Goal: Task Accomplishment & Management: Complete application form

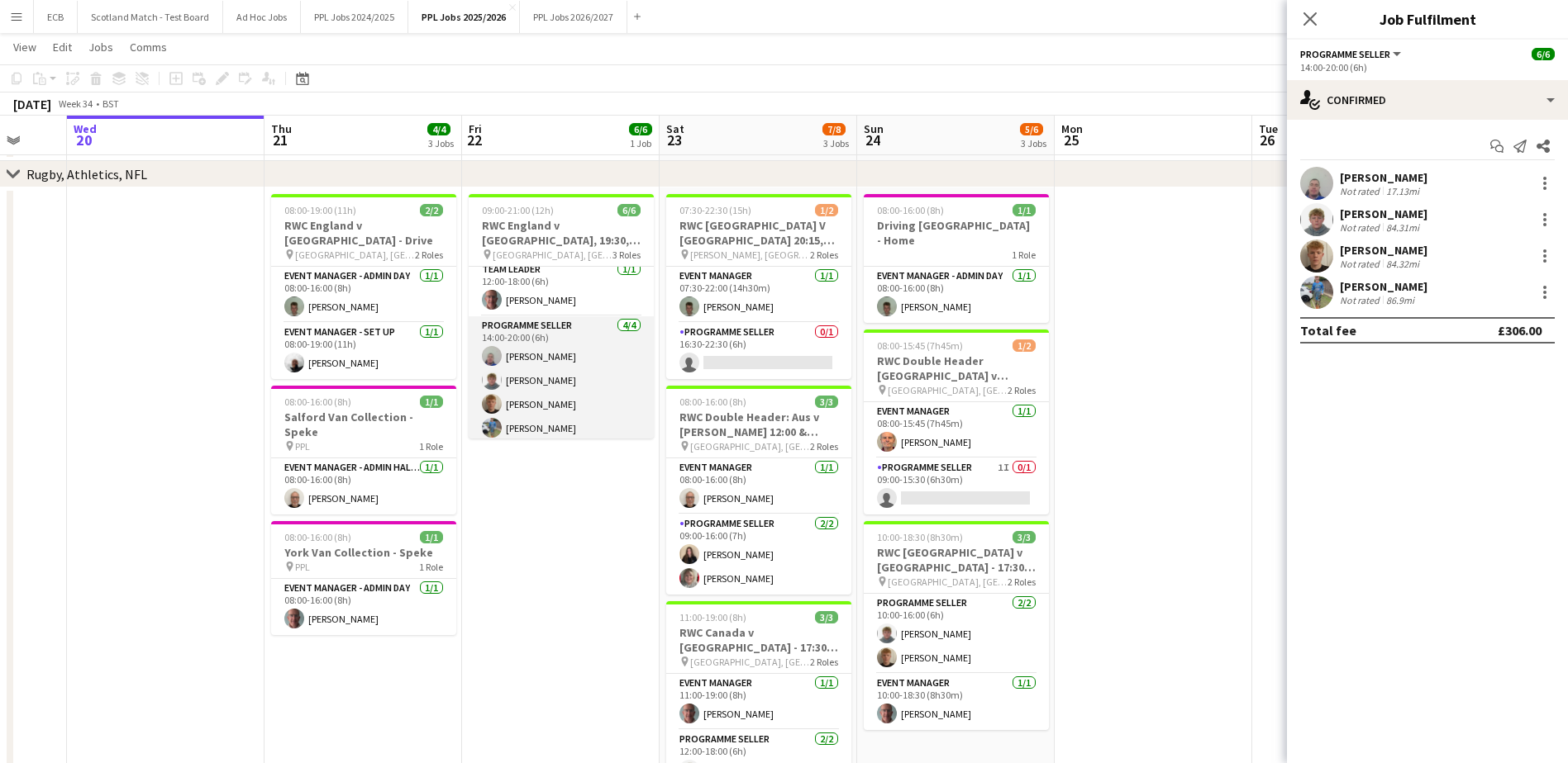
scroll to position [68, 0]
click at [519, 333] on app-card-role "Programme Seller 4/4 14:00-20:00 (6h) David Evans Cameron Kirk Harrison Kirk Da…" at bounding box center [561, 374] width 186 height 128
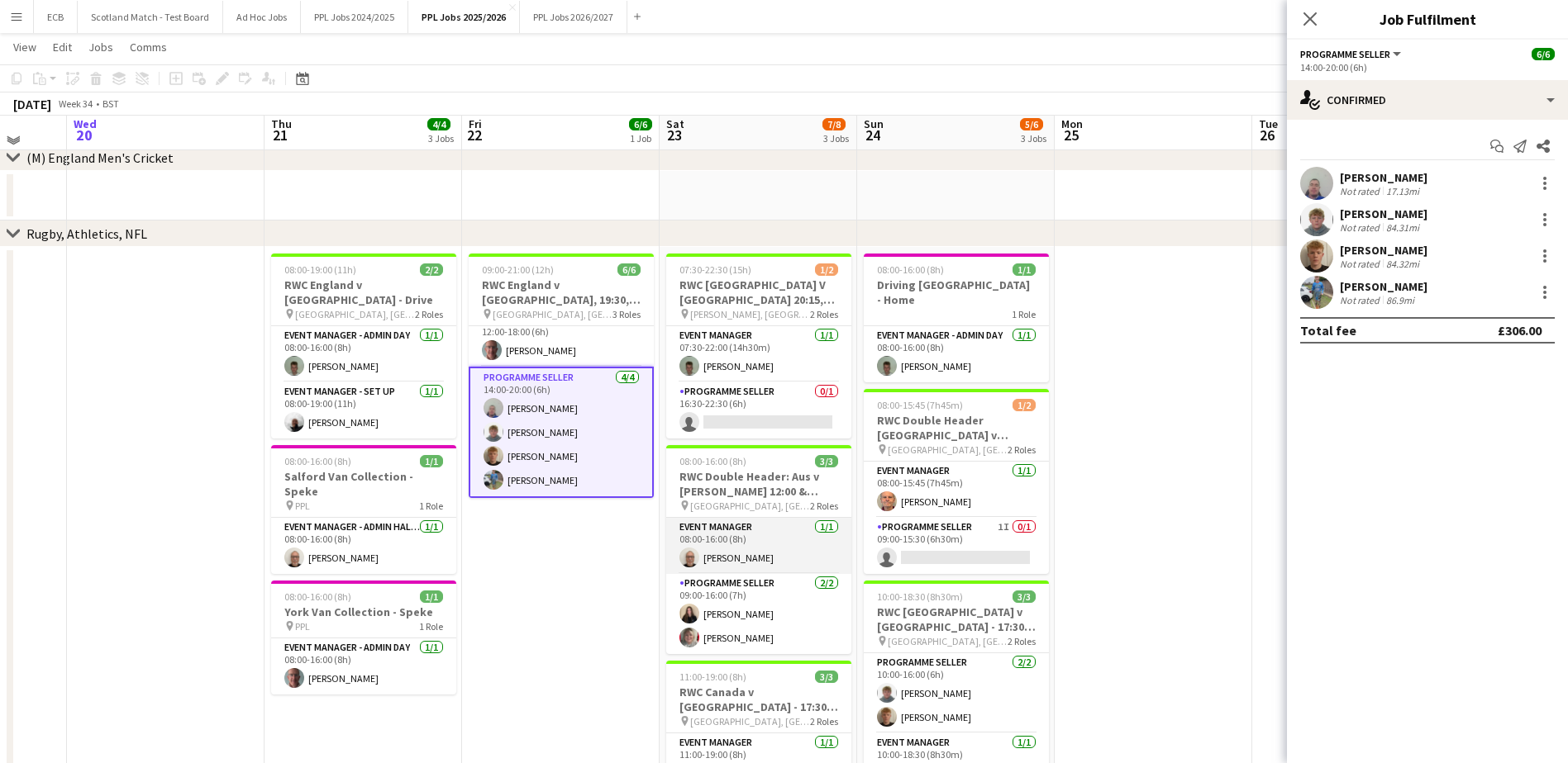
scroll to position [161, 0]
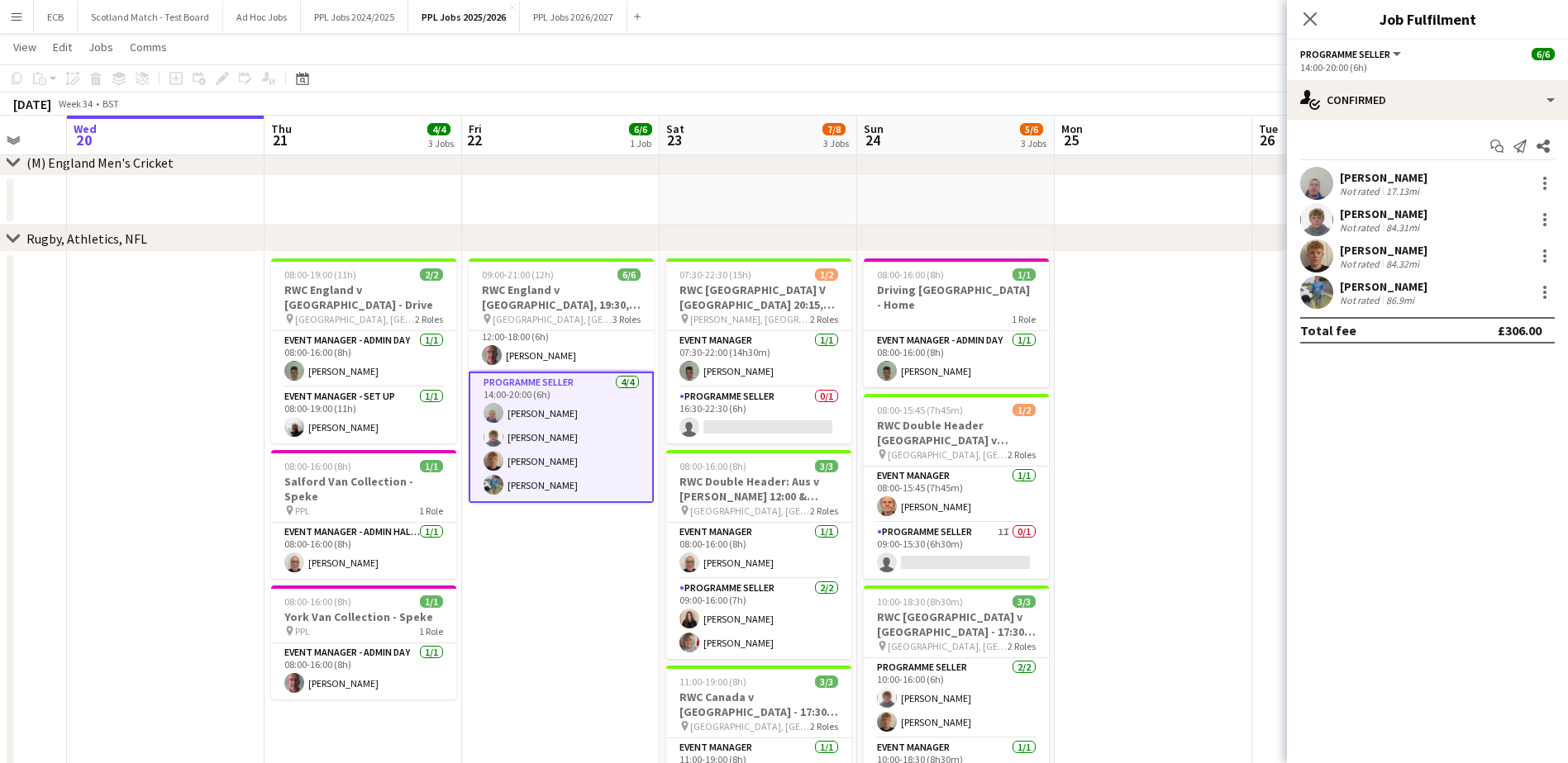
drag, startPoint x: 797, startPoint y: 467, endPoint x: 611, endPoint y: 573, distance: 214.1
click at [611, 573] on app-date-cell "09:00-21:00 (12h) 6/6 RWC England v USA, 19:30, Sunderland pin Stadium of Light…" at bounding box center [560, 582] width 197 height 660
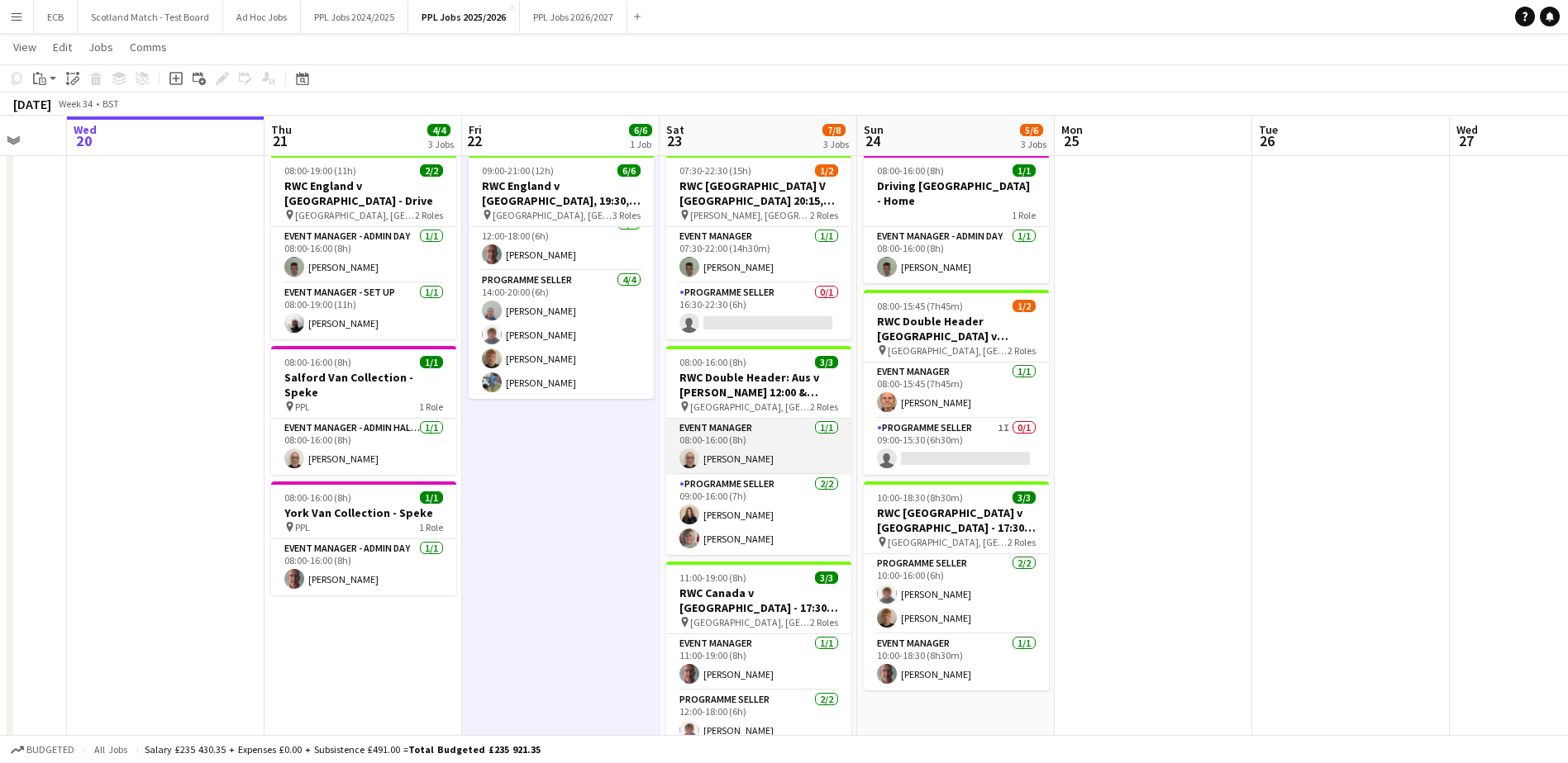
scroll to position [266, 0]
click at [718, 260] on app-card-role "Event Manager 1/1 07:30-22:00 (14h30m) Harvey Fogg" at bounding box center [759, 255] width 186 height 57
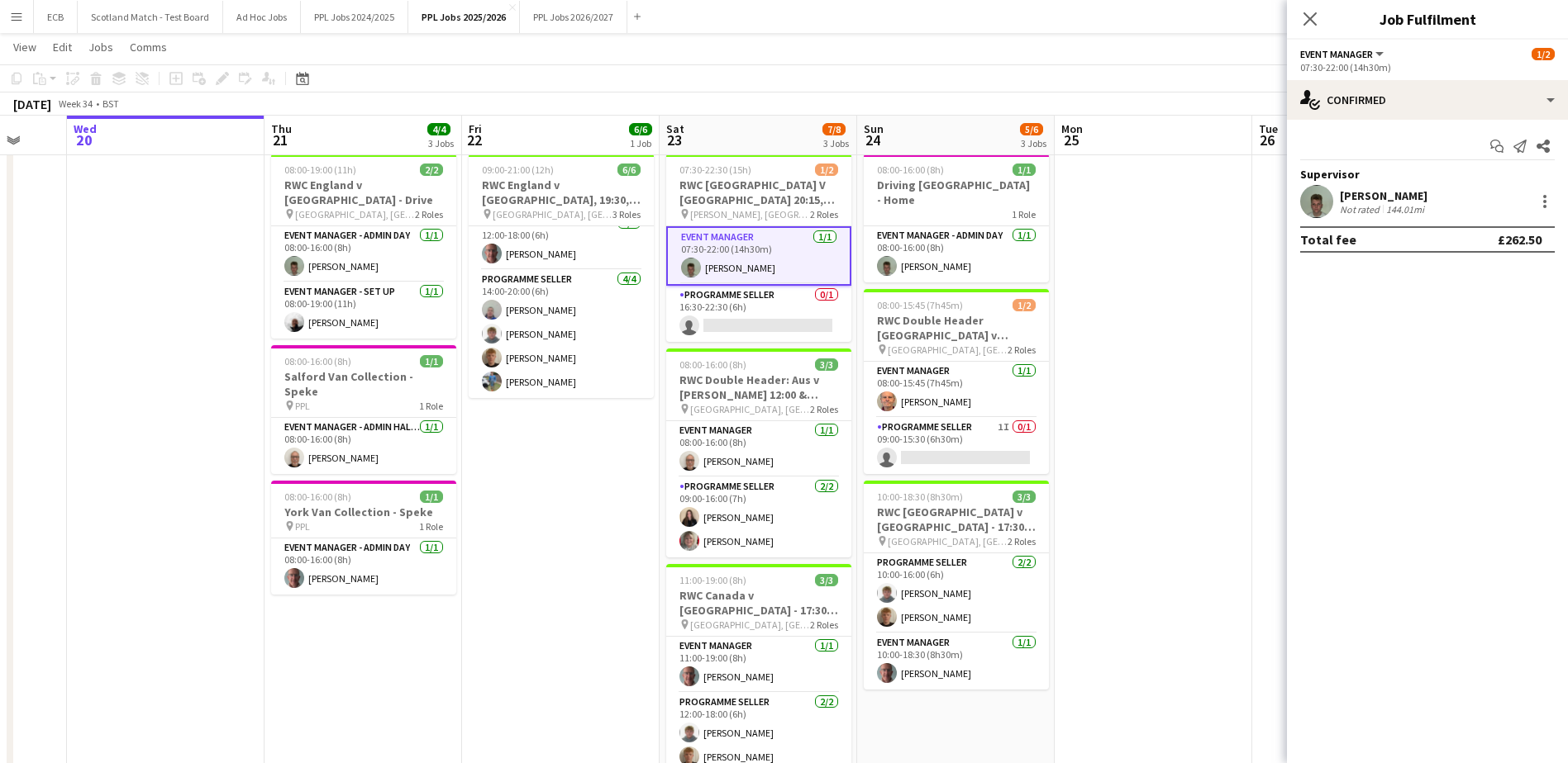
click at [1388, 192] on div "[PERSON_NAME]" at bounding box center [1383, 195] width 88 height 15
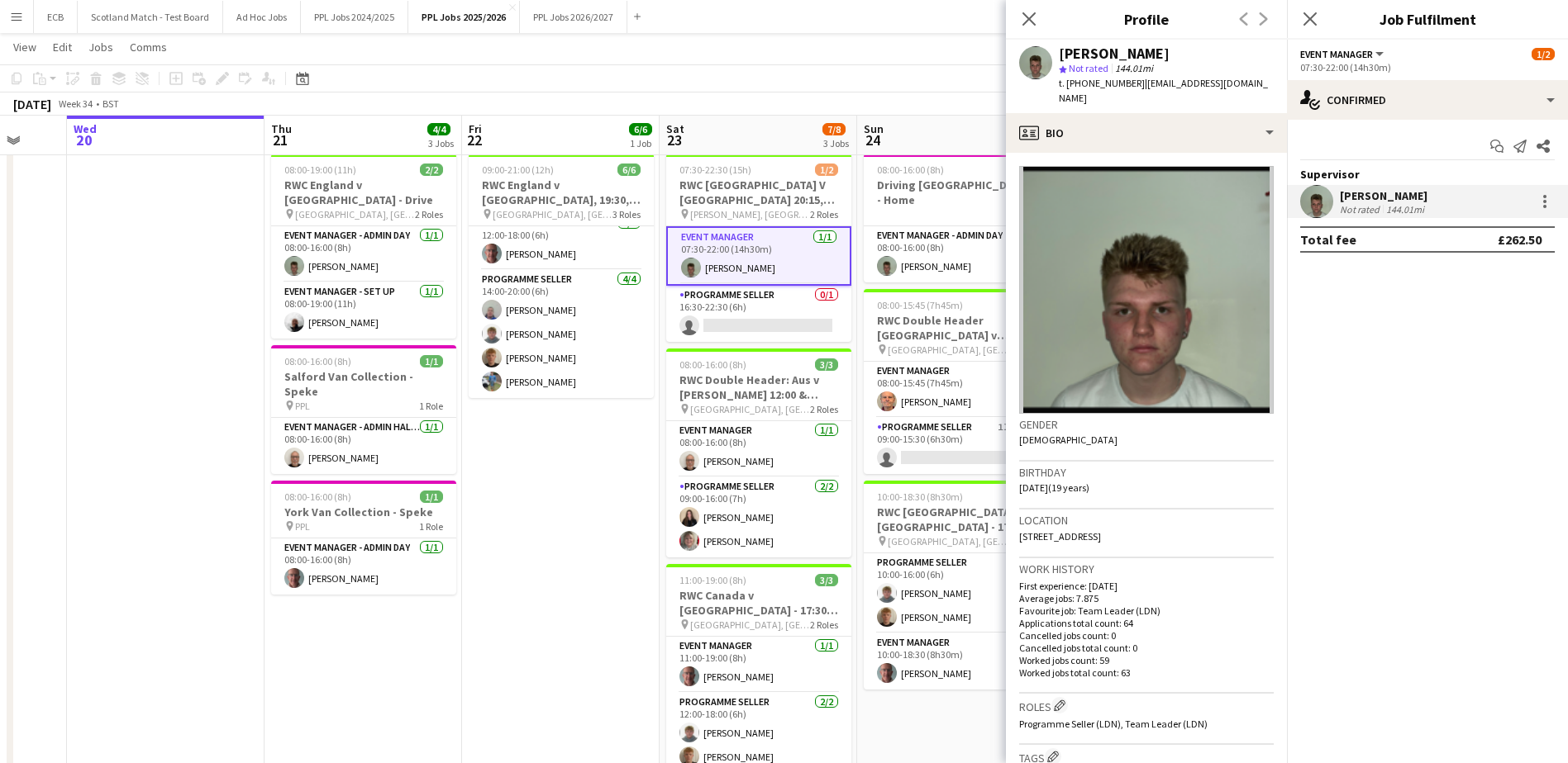
click at [1156, 86] on span "| foggharvey@gmail.com" at bounding box center [1163, 91] width 209 height 27
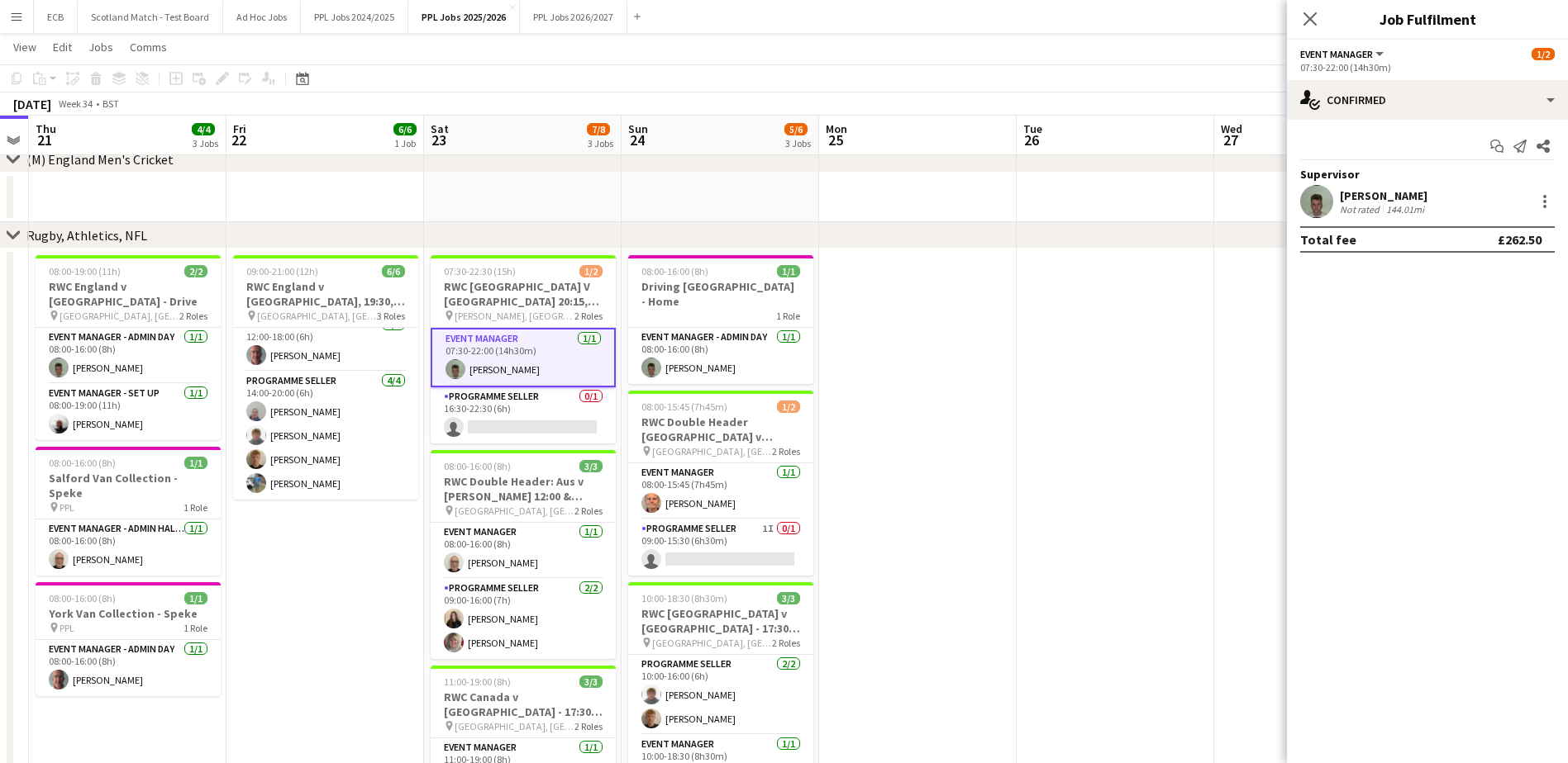
scroll to position [164, 0]
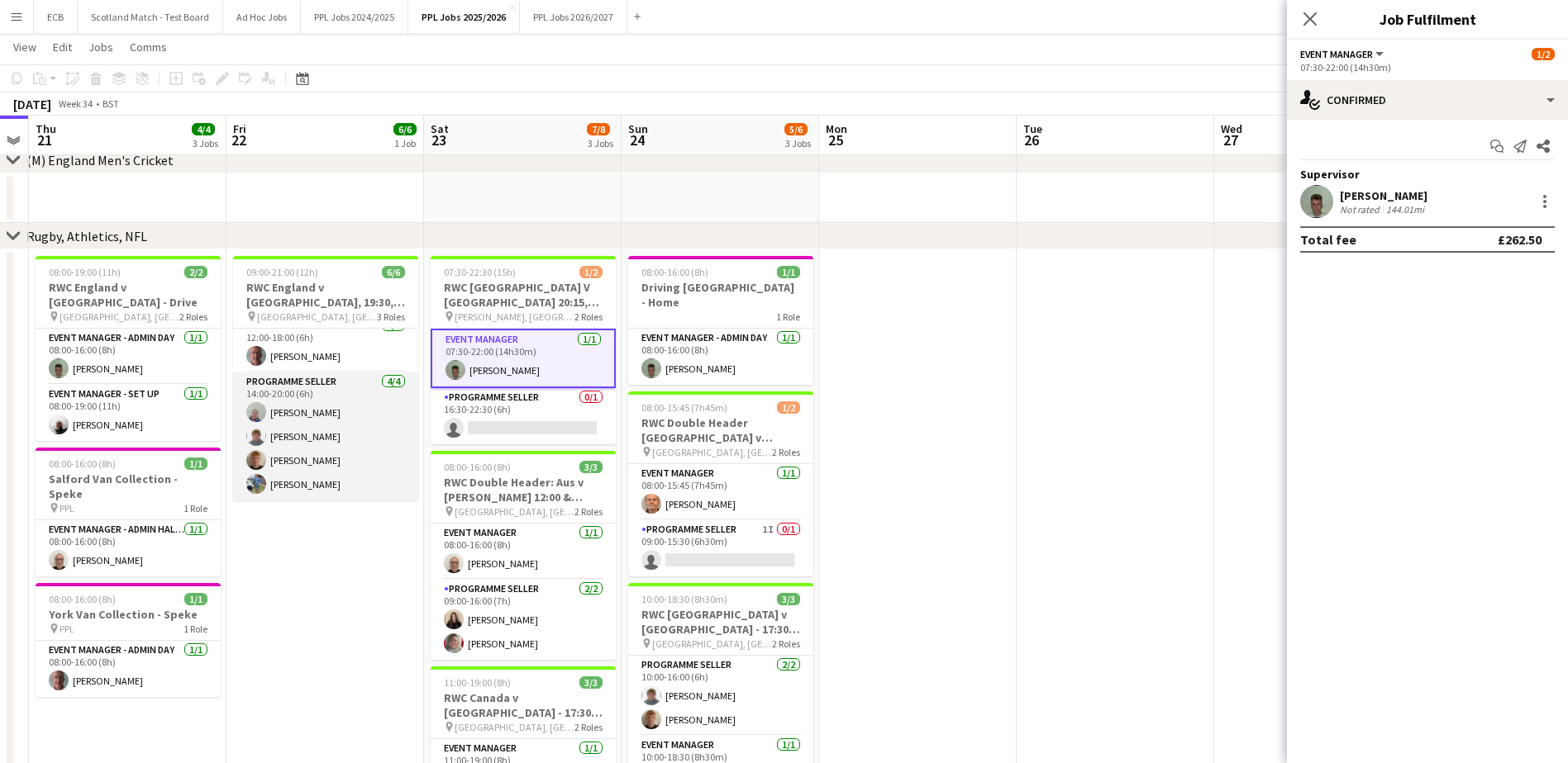
click at [320, 384] on app-card-role "Programme Seller 4/4 14:00-20:00 (6h) David Evans Cameron Kirk Harrison Kirk Da…" at bounding box center [326, 436] width 186 height 128
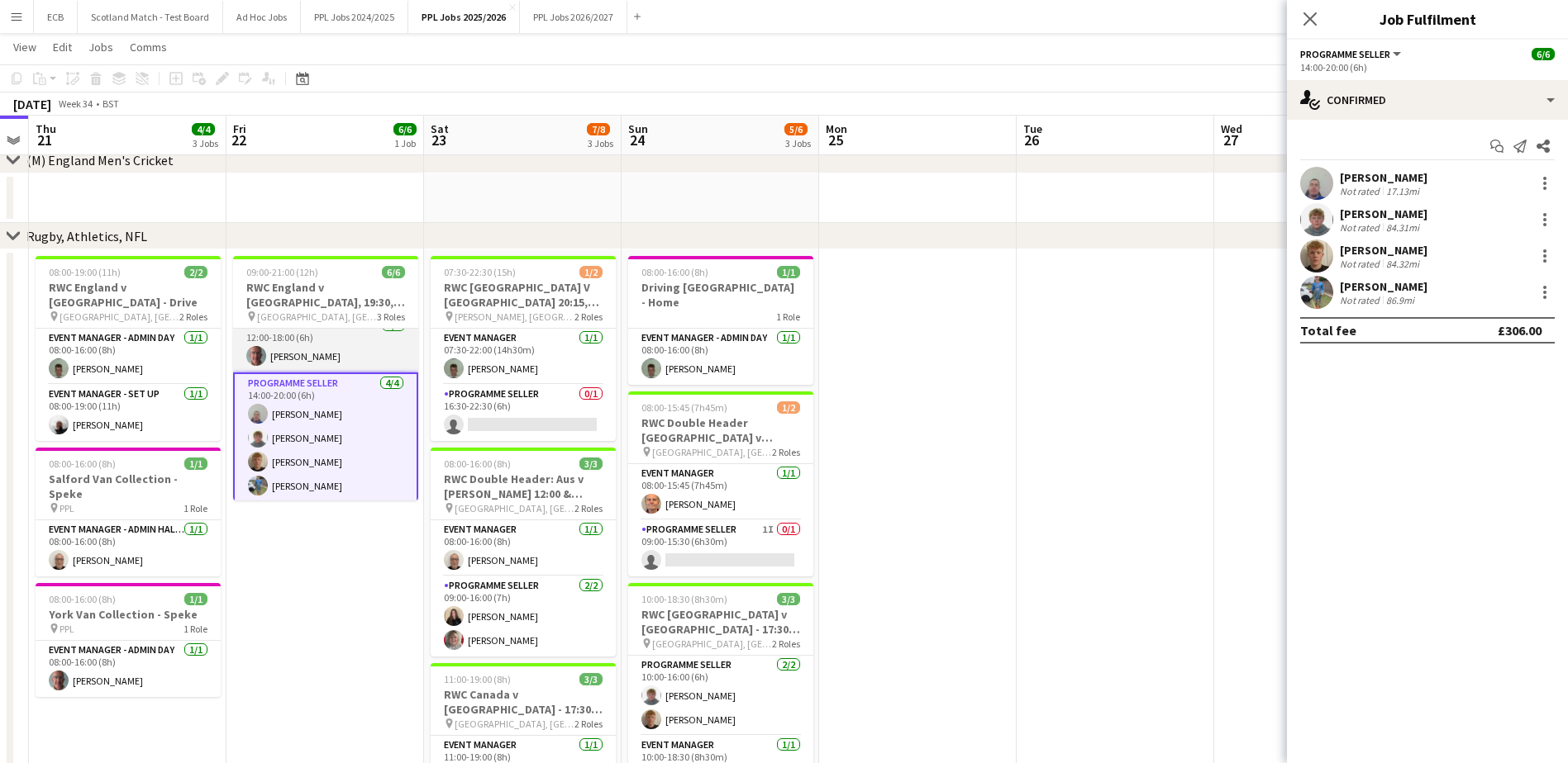
click at [321, 337] on app-card-role "Team Leader 1/1 12:00-18:00 (6h) Richard Kirk" at bounding box center [326, 344] width 186 height 57
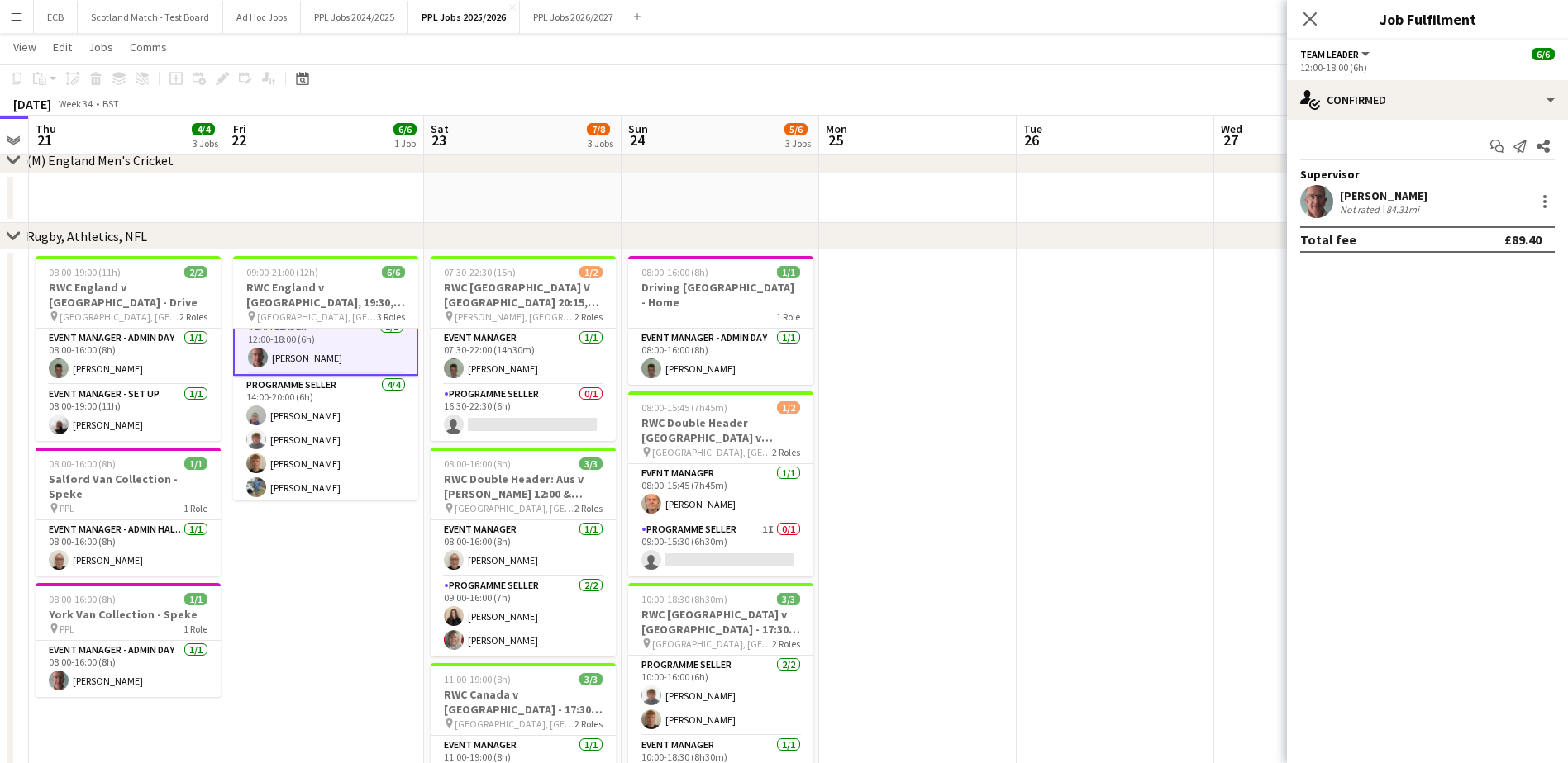
scroll to position [70, 0]
click at [1537, 191] on div at bounding box center [1545, 201] width 20 height 20
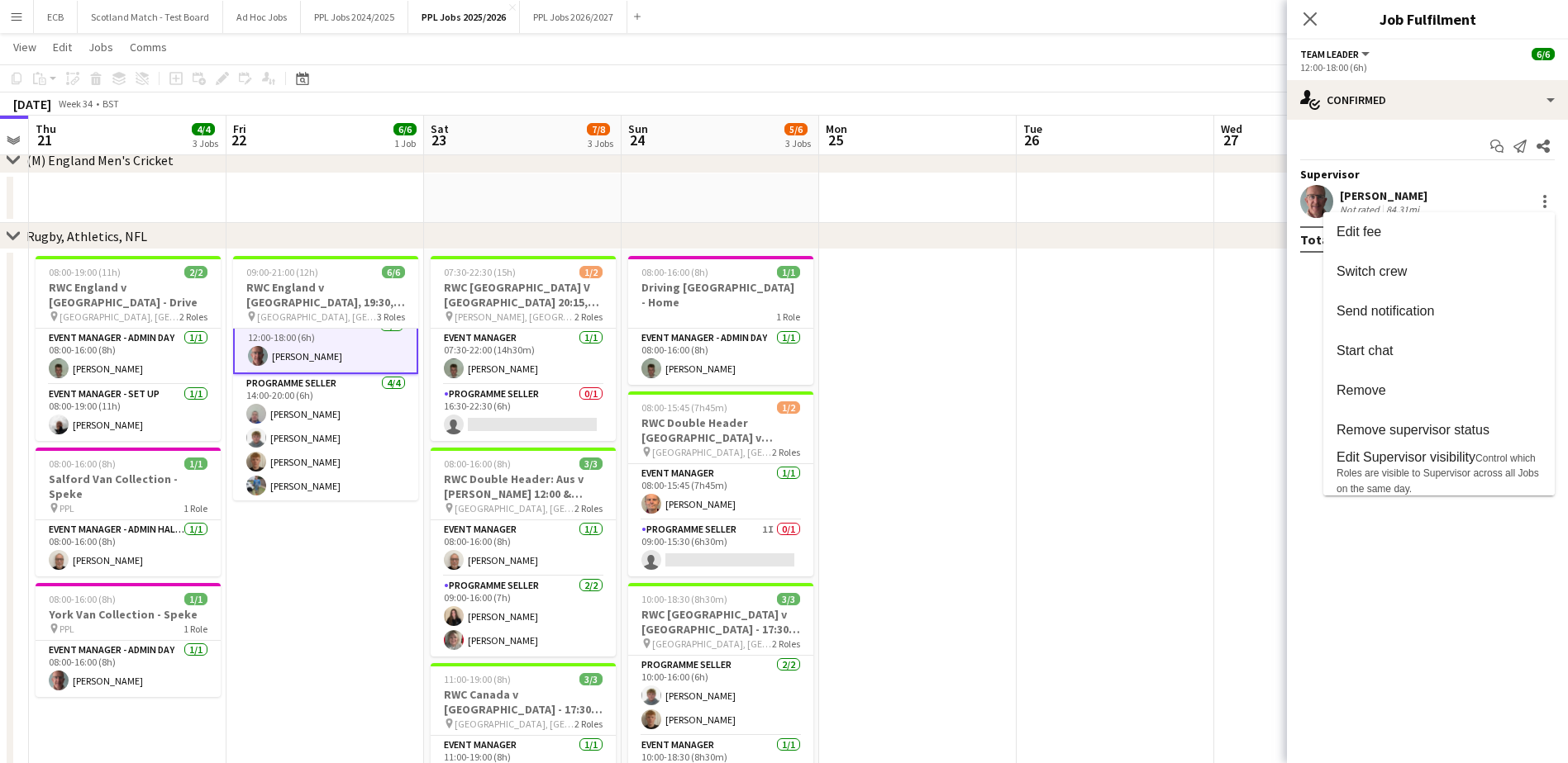
click at [1352, 184] on div at bounding box center [784, 382] width 1568 height 763
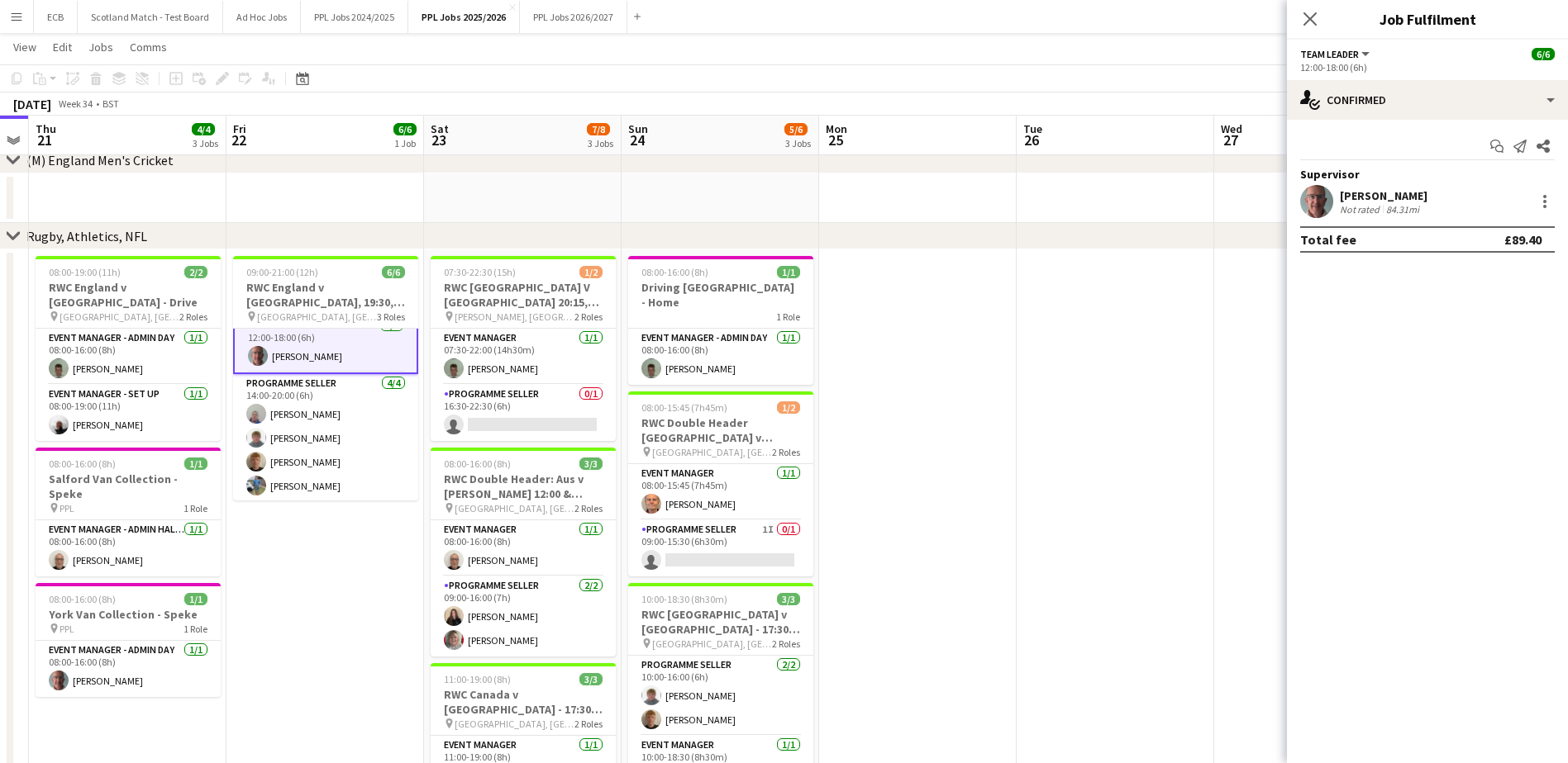
click at [1386, 199] on div "Richard Kirk" at bounding box center [1383, 195] width 88 height 15
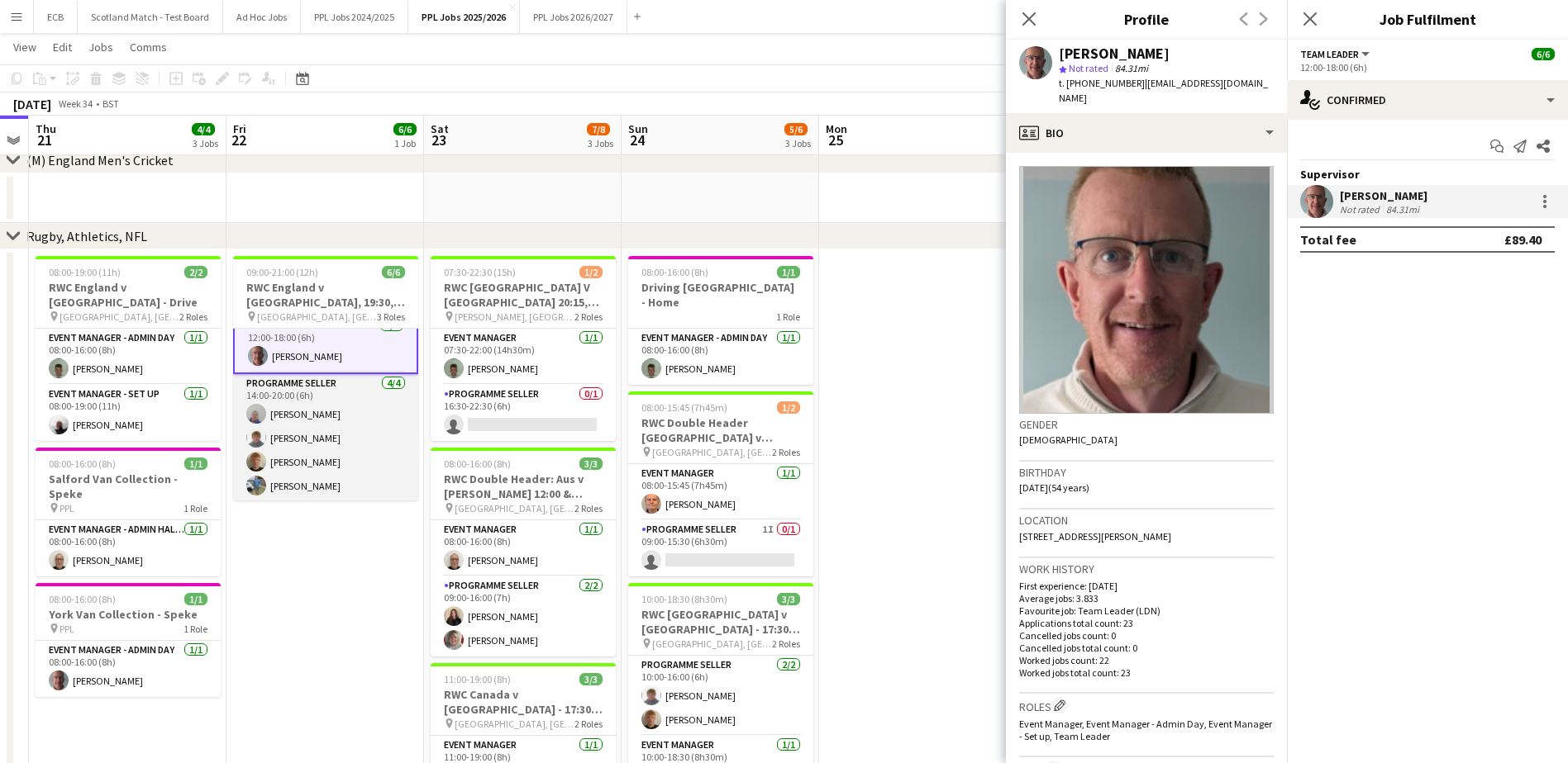
click at [326, 407] on app-card-role "Programme Seller 4/4 14:00-20:00 (6h) David Evans Cameron Kirk Harrison Kirk Da…" at bounding box center [326, 437] width 186 height 128
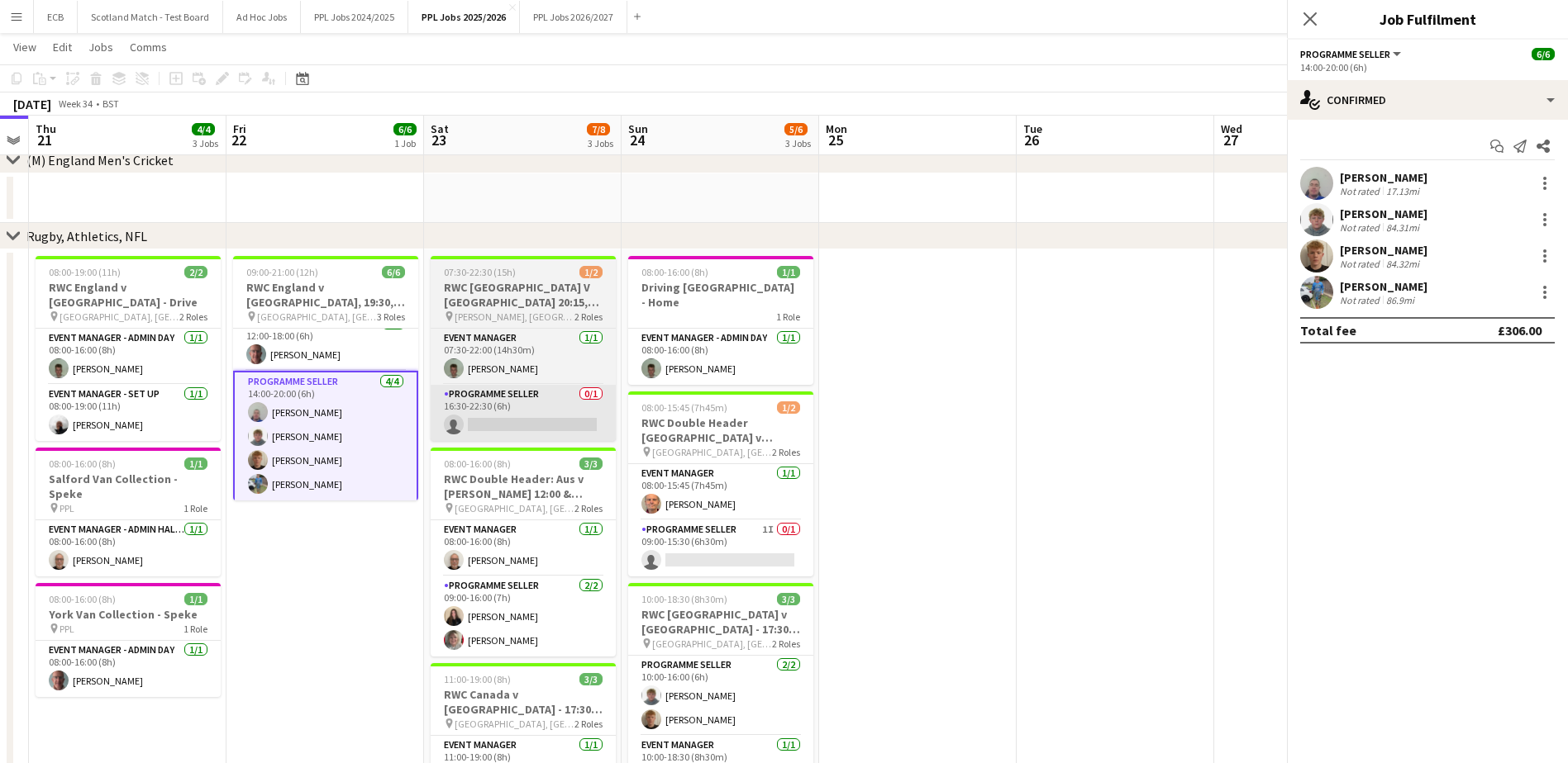
scroll to position [68, 0]
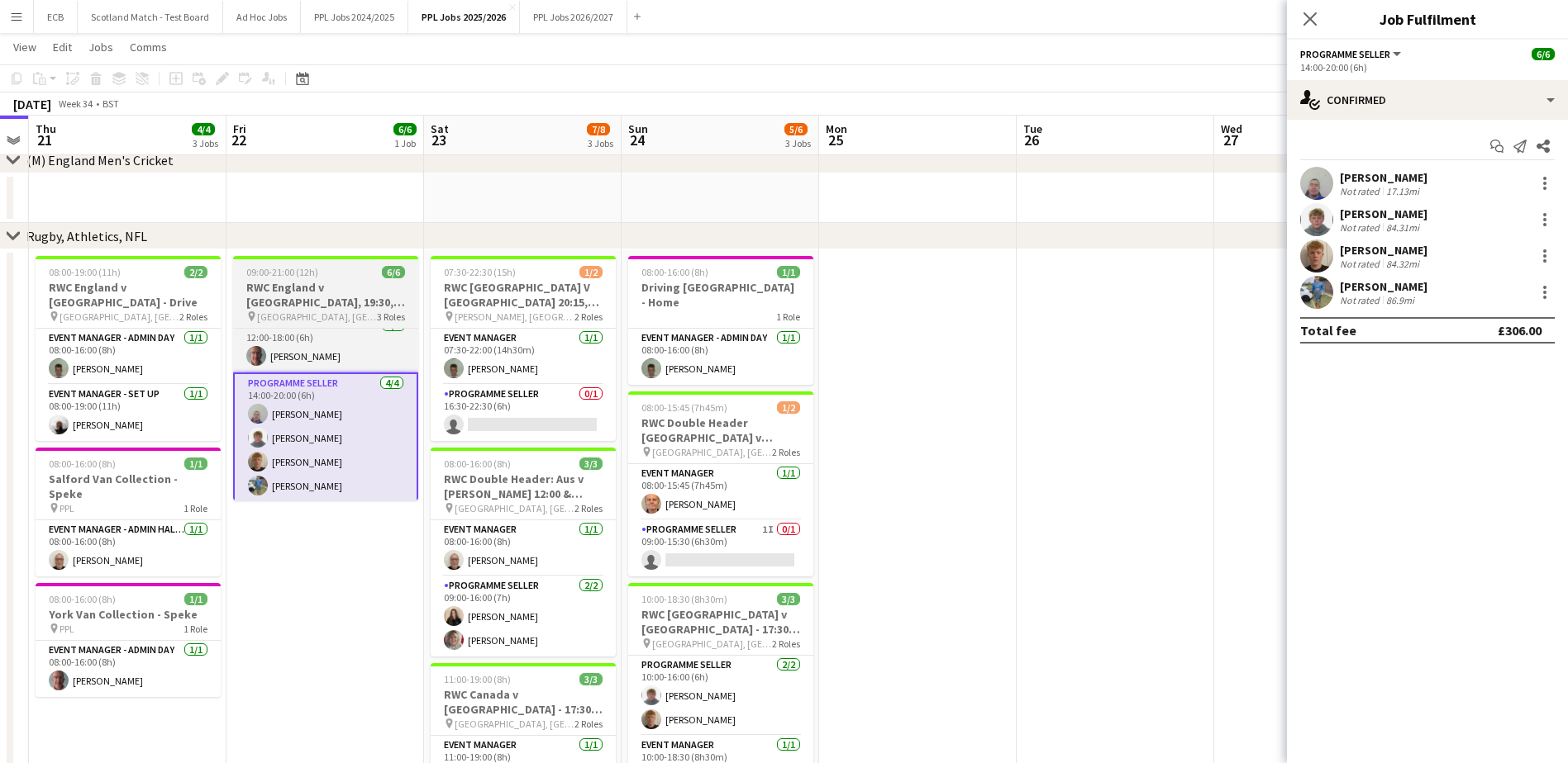
click at [284, 277] on span "09:00-21:00 (12h)" at bounding box center [282, 272] width 72 height 13
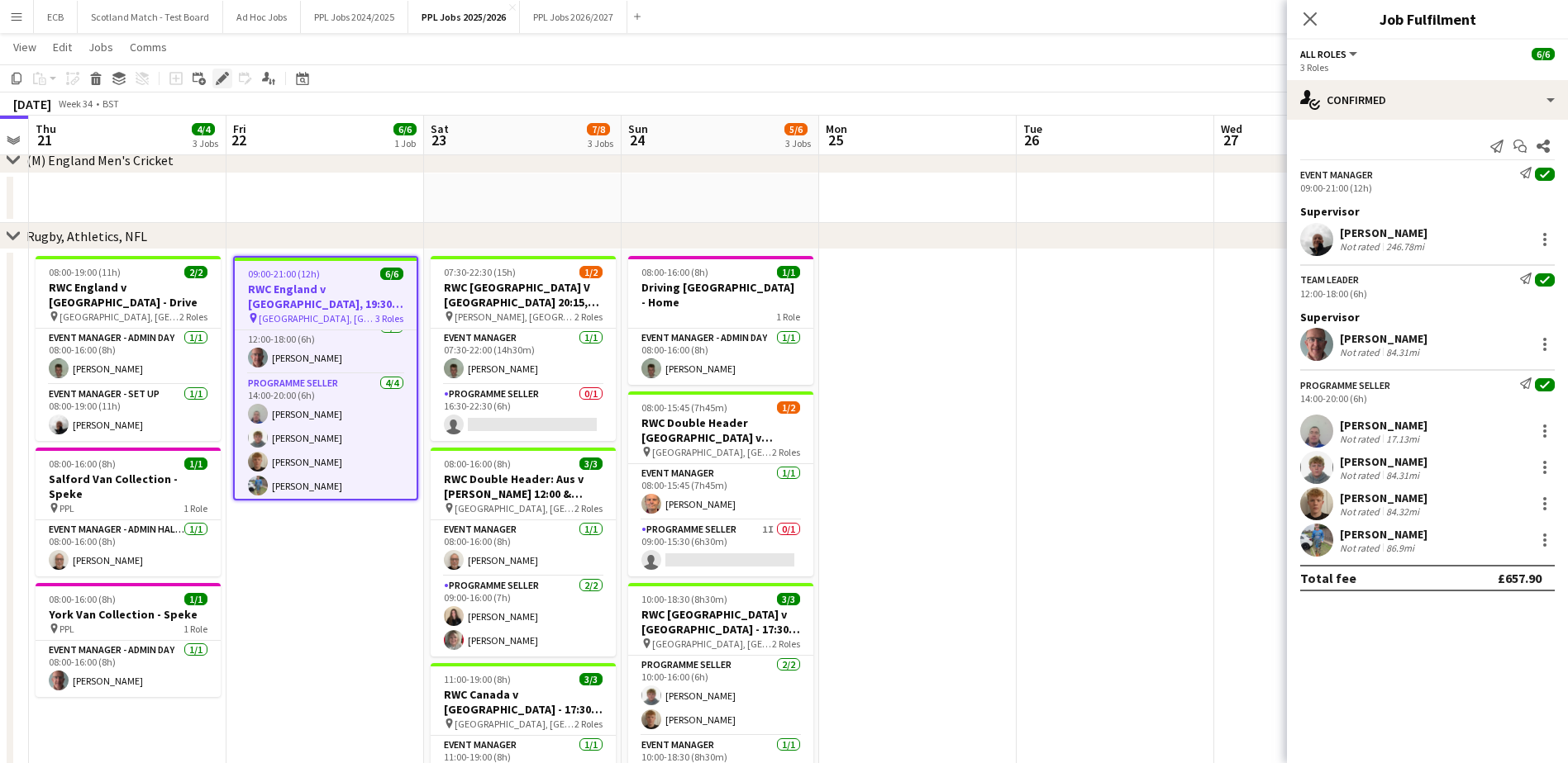
click at [223, 75] on icon "Edit" at bounding box center [223, 79] width 14 height 14
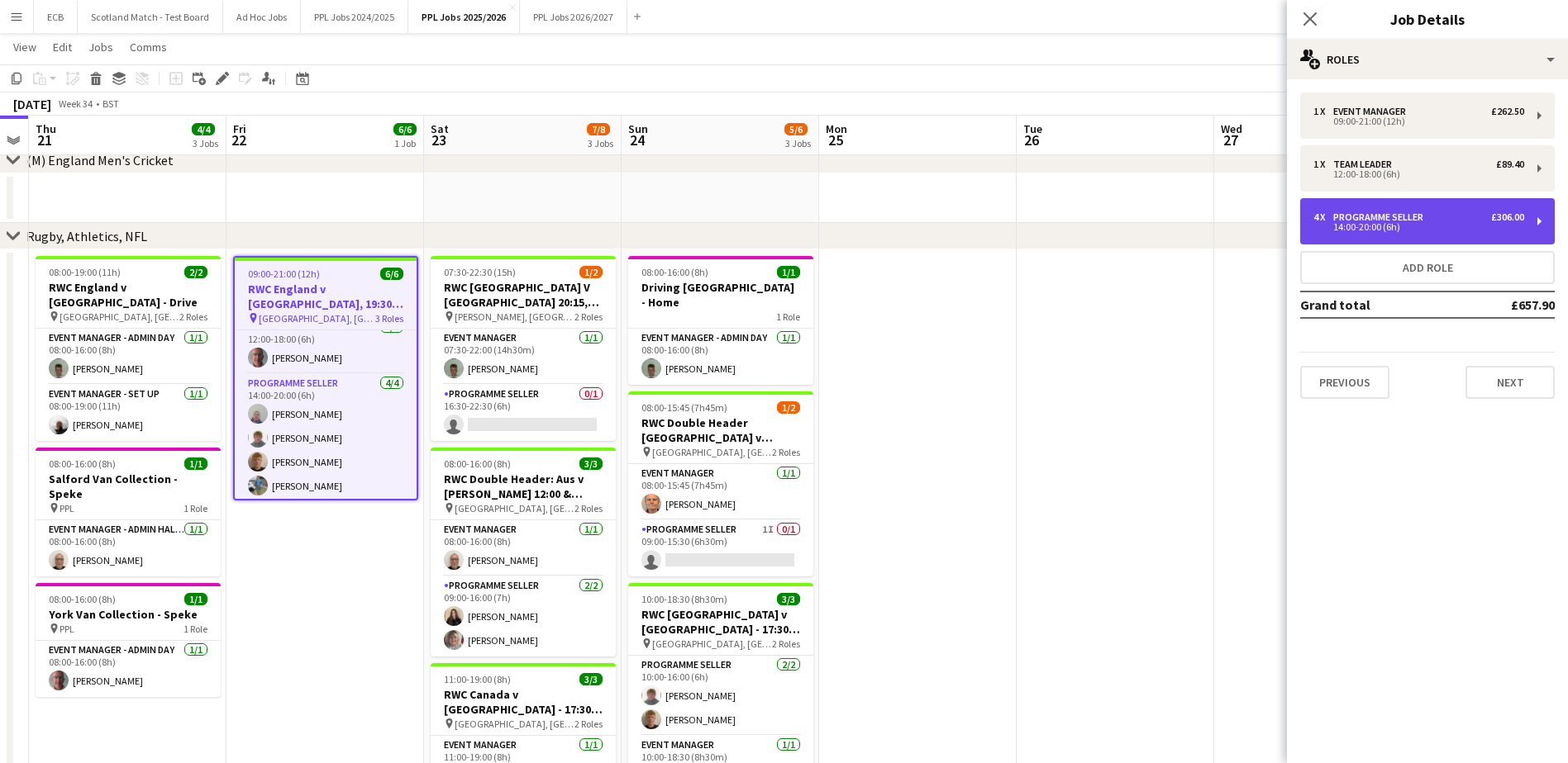
click at [1399, 221] on div "Programme Seller" at bounding box center [1381, 218] width 97 height 12
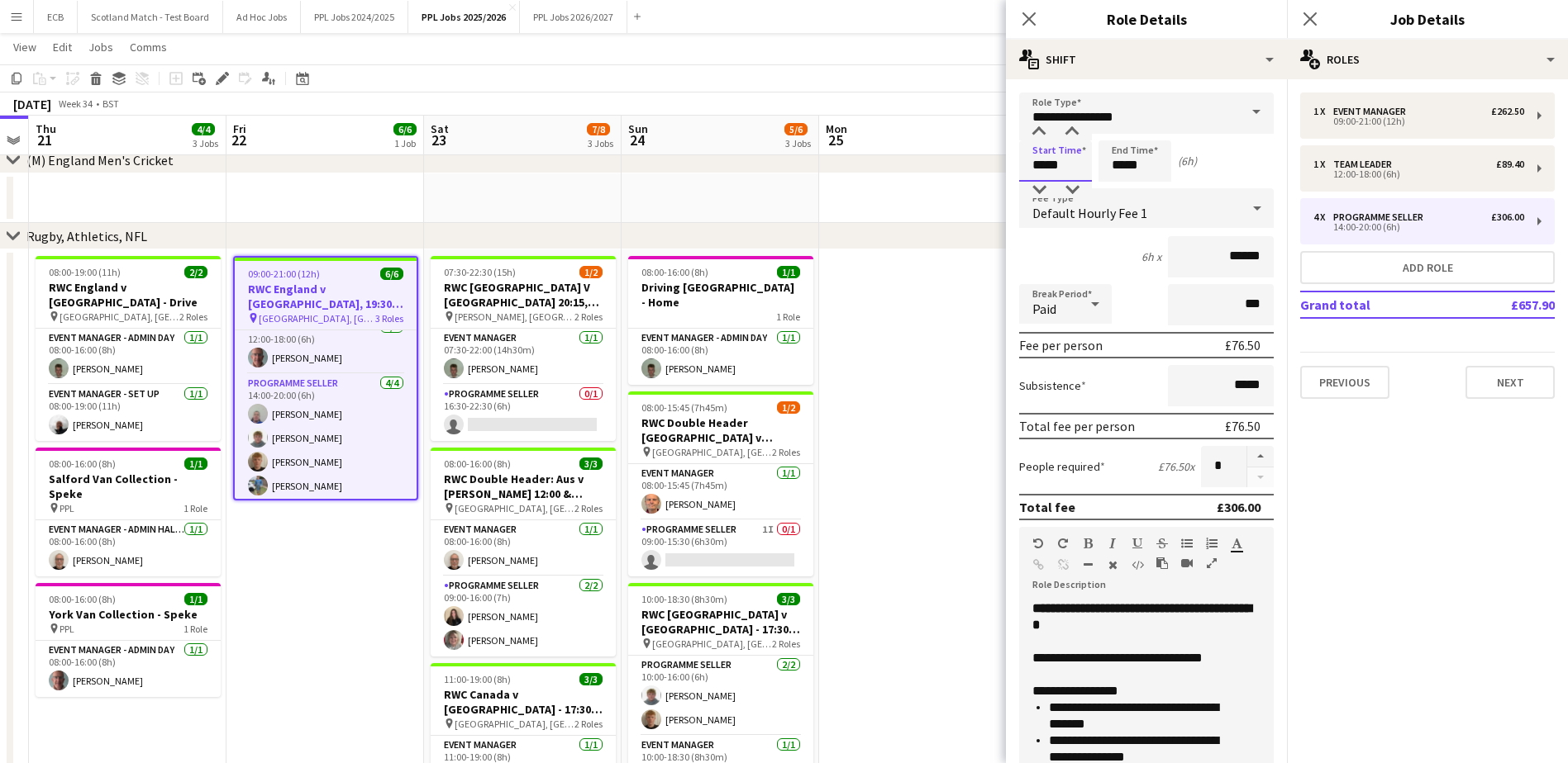
click at [1086, 164] on input "*****" at bounding box center [1055, 161] width 72 height 41
click at [1043, 188] on div at bounding box center [1039, 189] width 33 height 17
click at [1042, 132] on div at bounding box center [1039, 132] width 33 height 17
type input "*****"
click at [1042, 132] on div at bounding box center [1039, 132] width 33 height 17
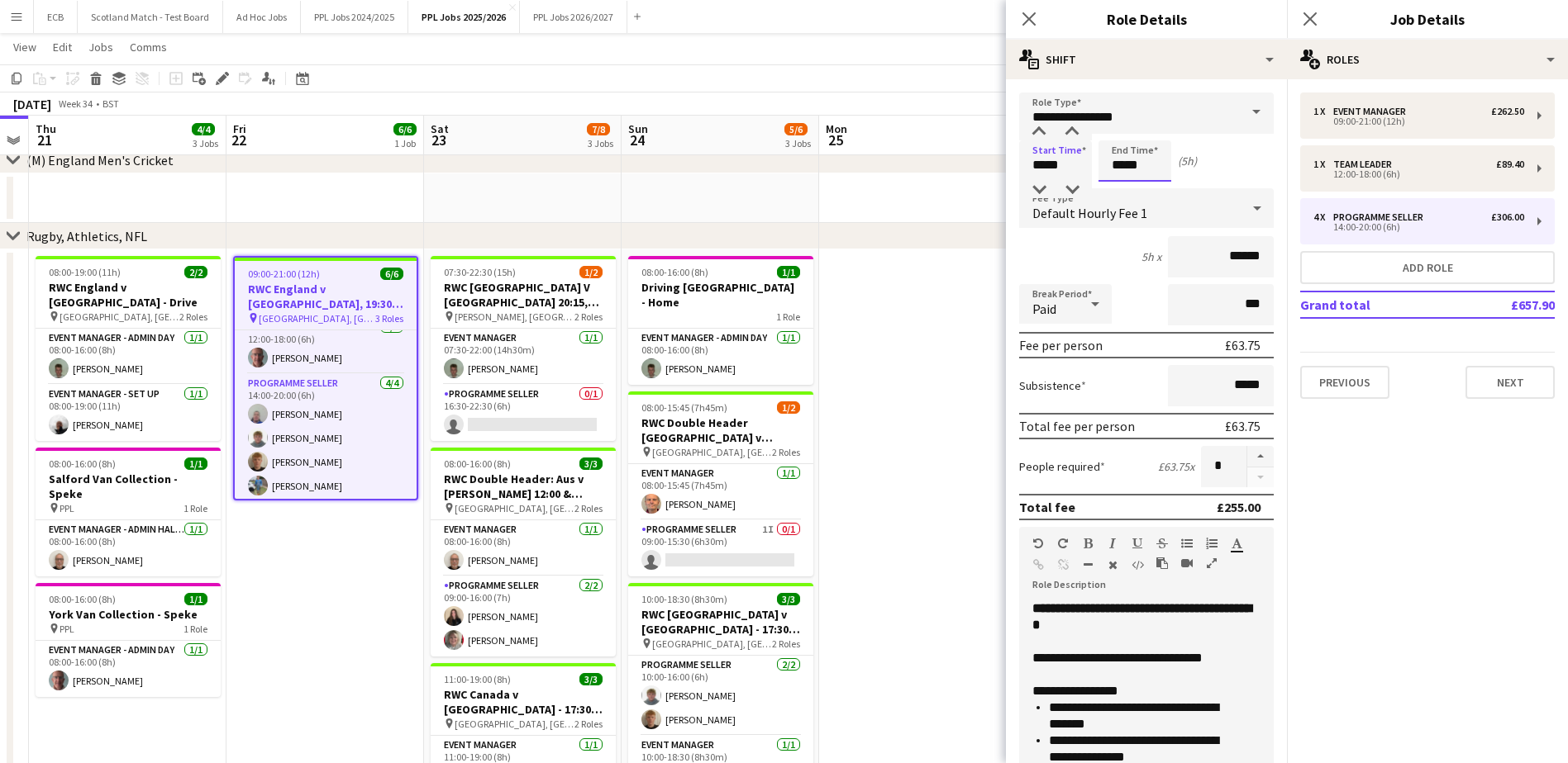
click at [1121, 155] on input "*****" at bounding box center [1135, 161] width 72 height 41
type input "*****"
click at [1119, 132] on div at bounding box center [1118, 132] width 33 height 17
drag, startPoint x: 973, startPoint y: 301, endPoint x: 1506, endPoint y: 378, distance: 538.5
click at [1506, 378] on button "Next" at bounding box center [1509, 382] width 89 height 33
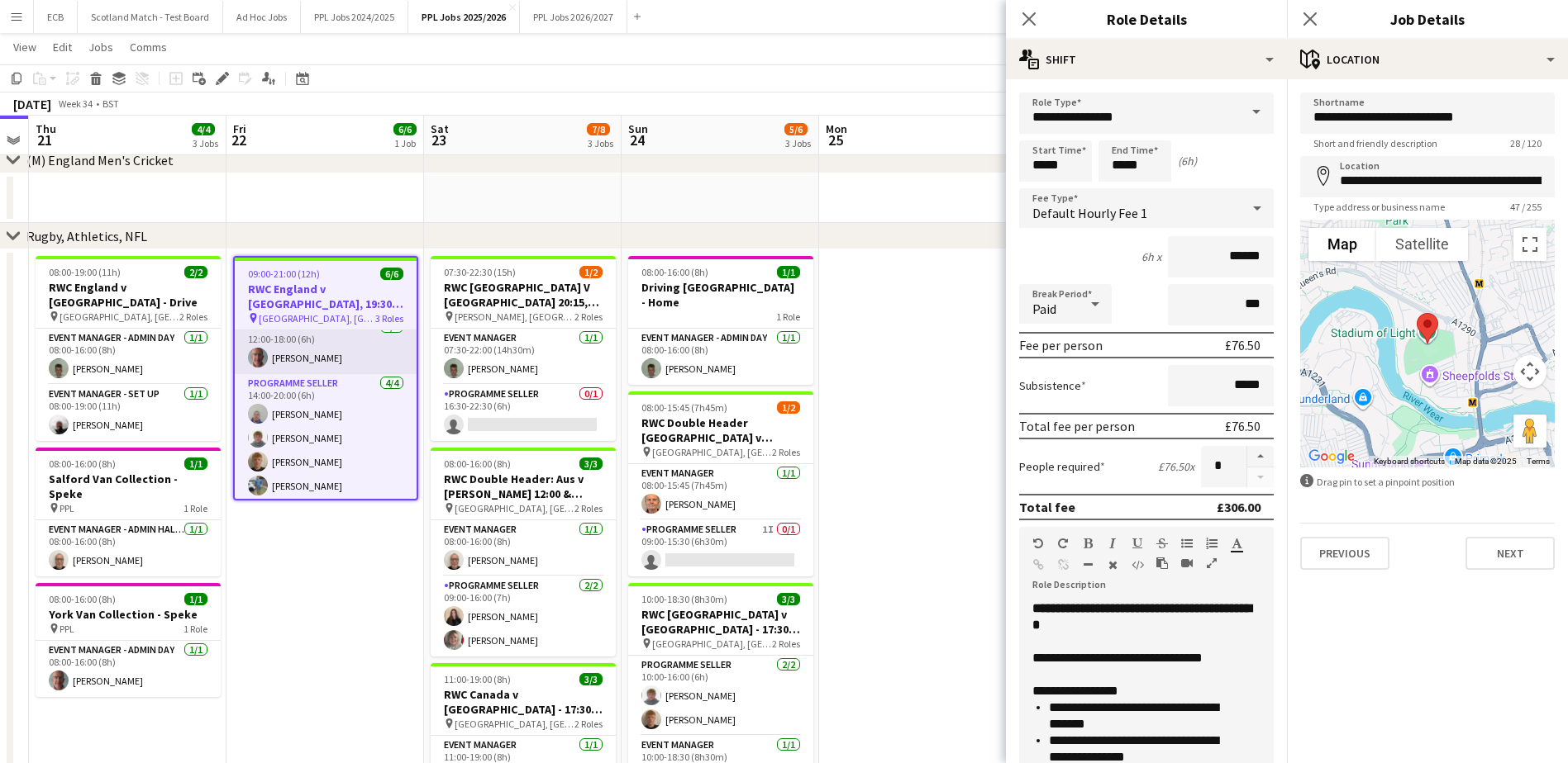
click at [289, 341] on app-card-role "Team Leader 1/1 12:00-18:00 (6h) Richard Kirk" at bounding box center [325, 346] width 182 height 57
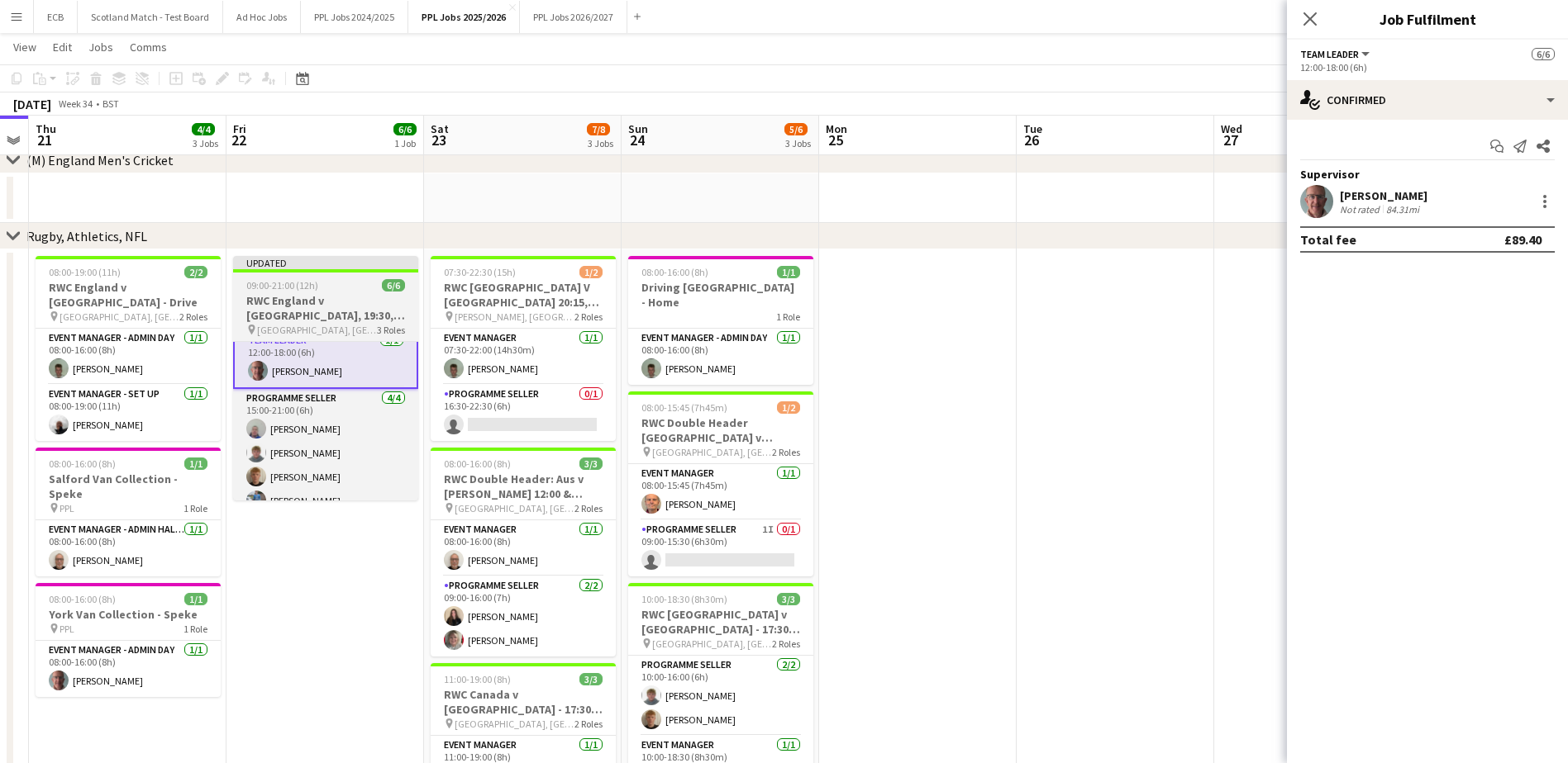
scroll to position [70, 0]
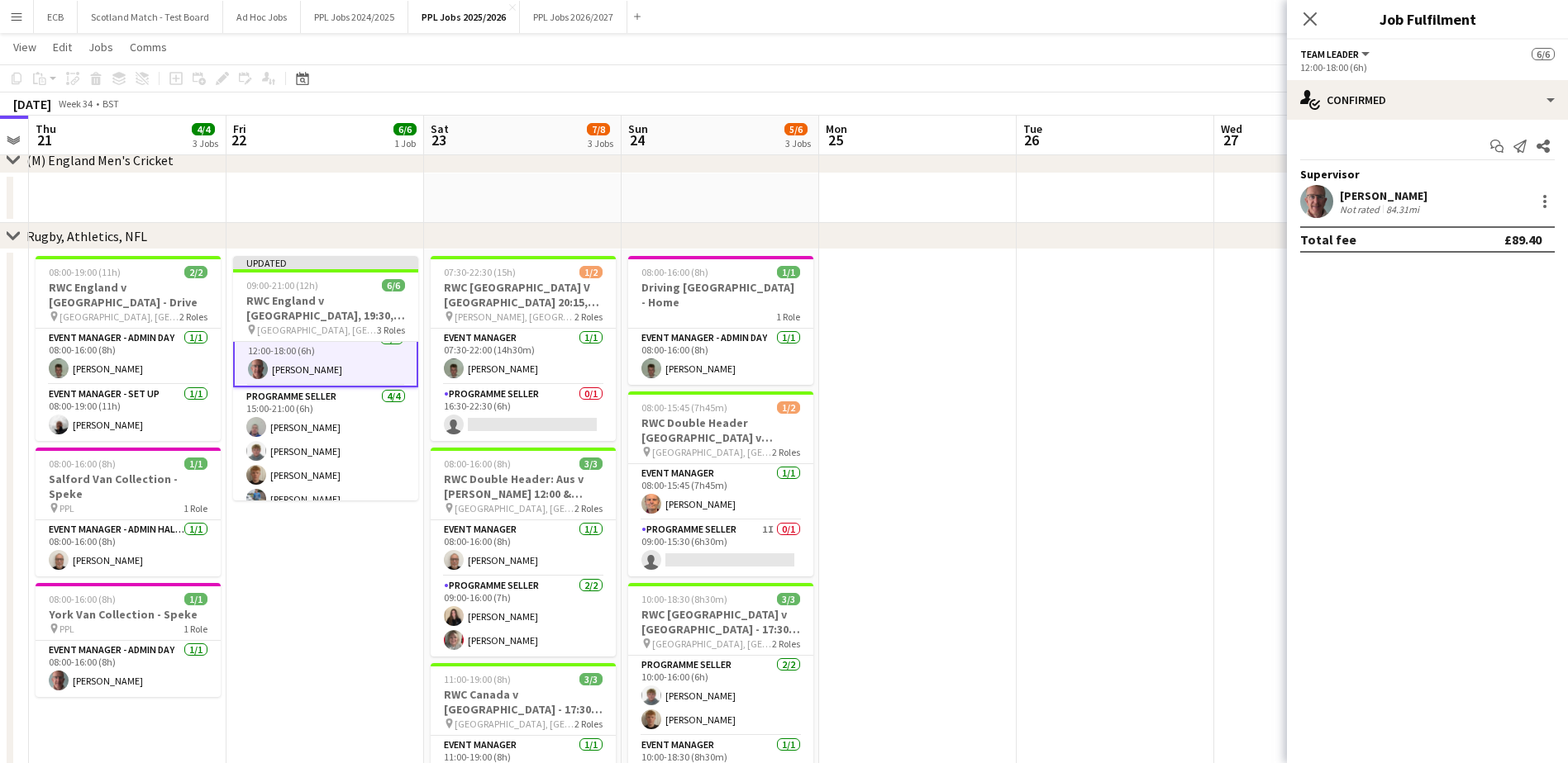
click at [1369, 199] on div "Richard Kirk" at bounding box center [1383, 195] width 88 height 15
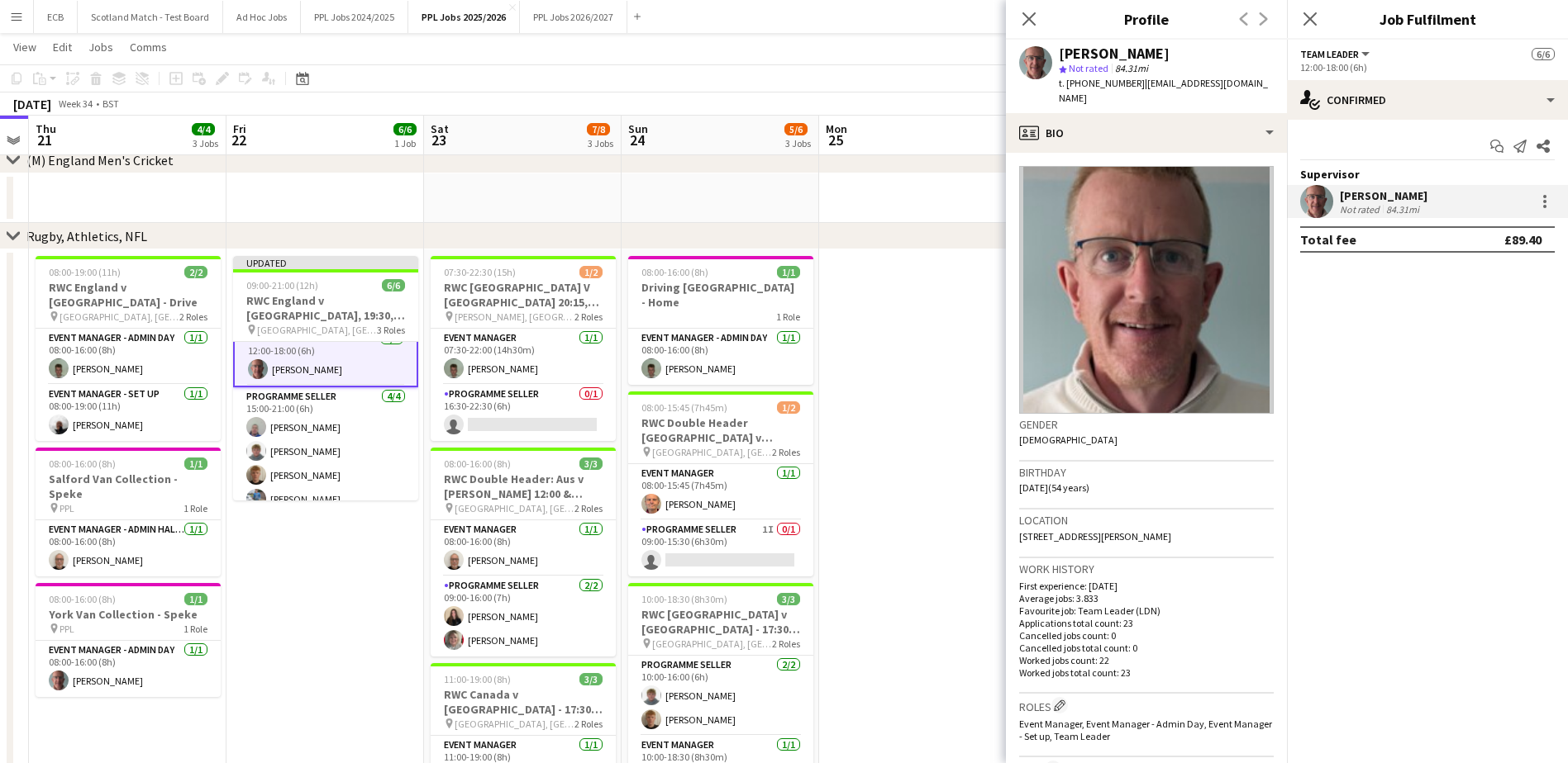
click at [314, 347] on app-card-role "Team Leader 1/1 12:00-18:00 (6h) Richard Kirk" at bounding box center [326, 357] width 186 height 60
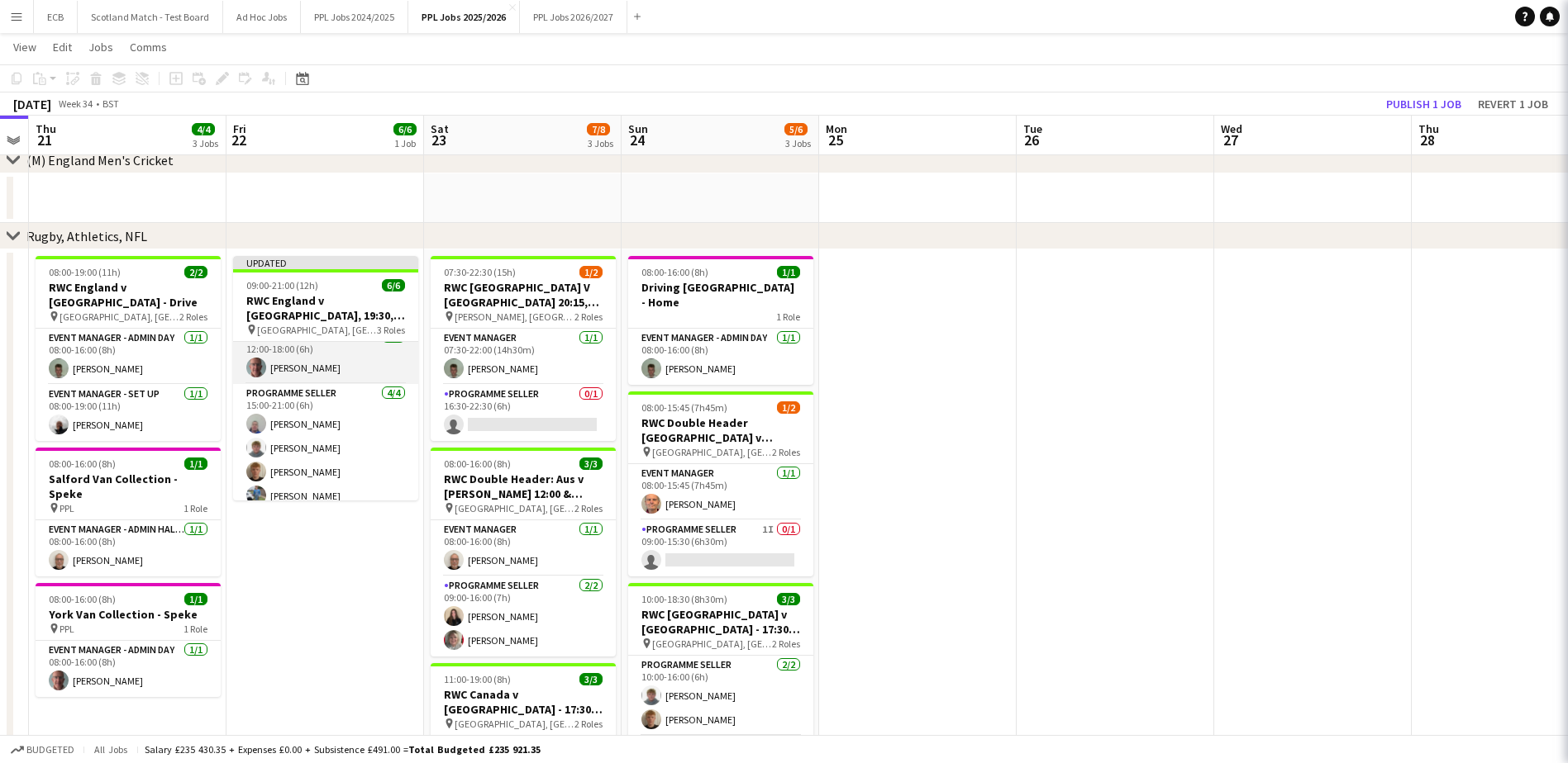
scroll to position [68, 0]
click at [317, 358] on app-card-role "Team Leader 1/1 12:00-18:00 (6h) Richard Kirk" at bounding box center [326, 358] width 186 height 57
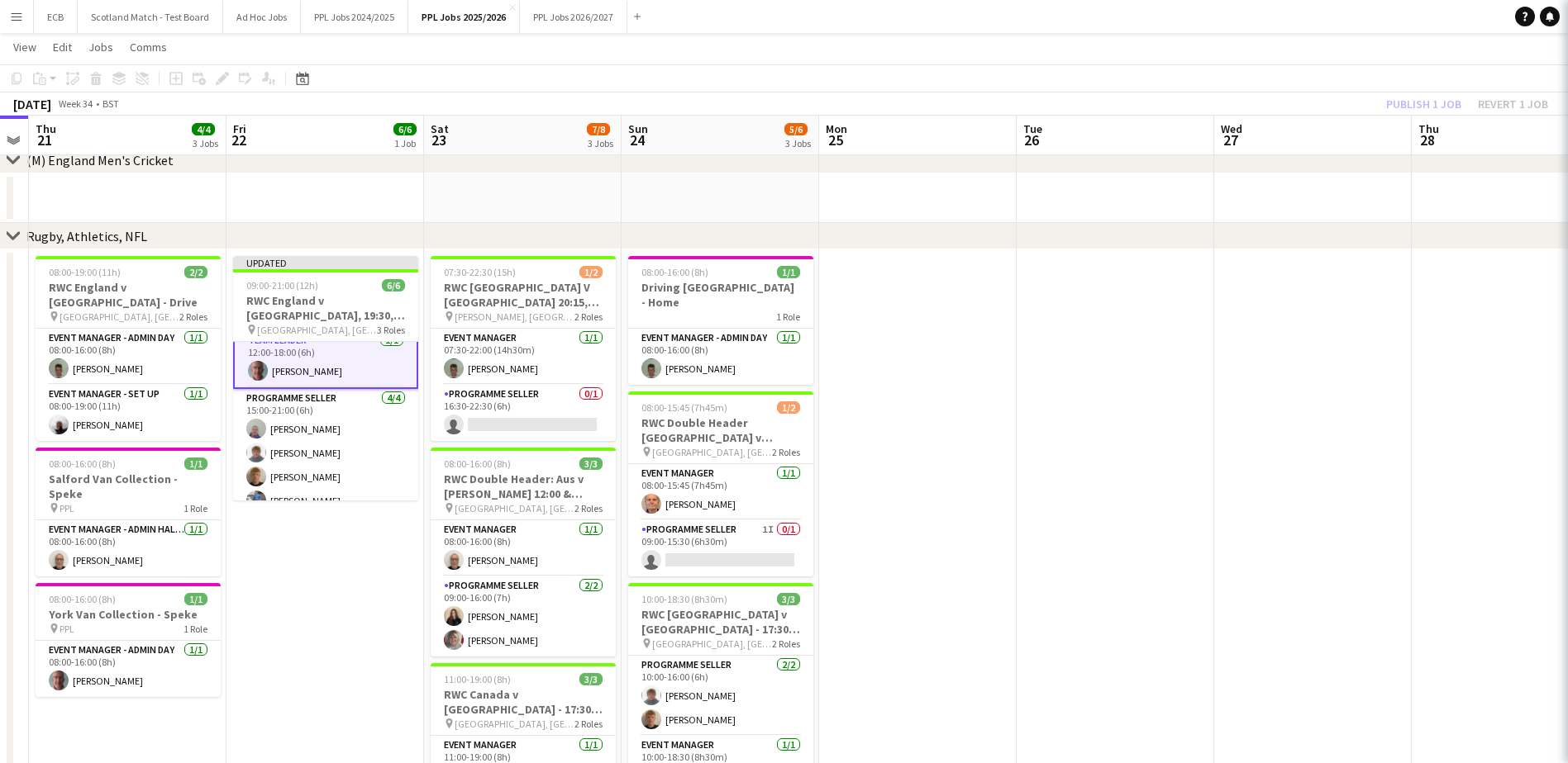
scroll to position [70, 0]
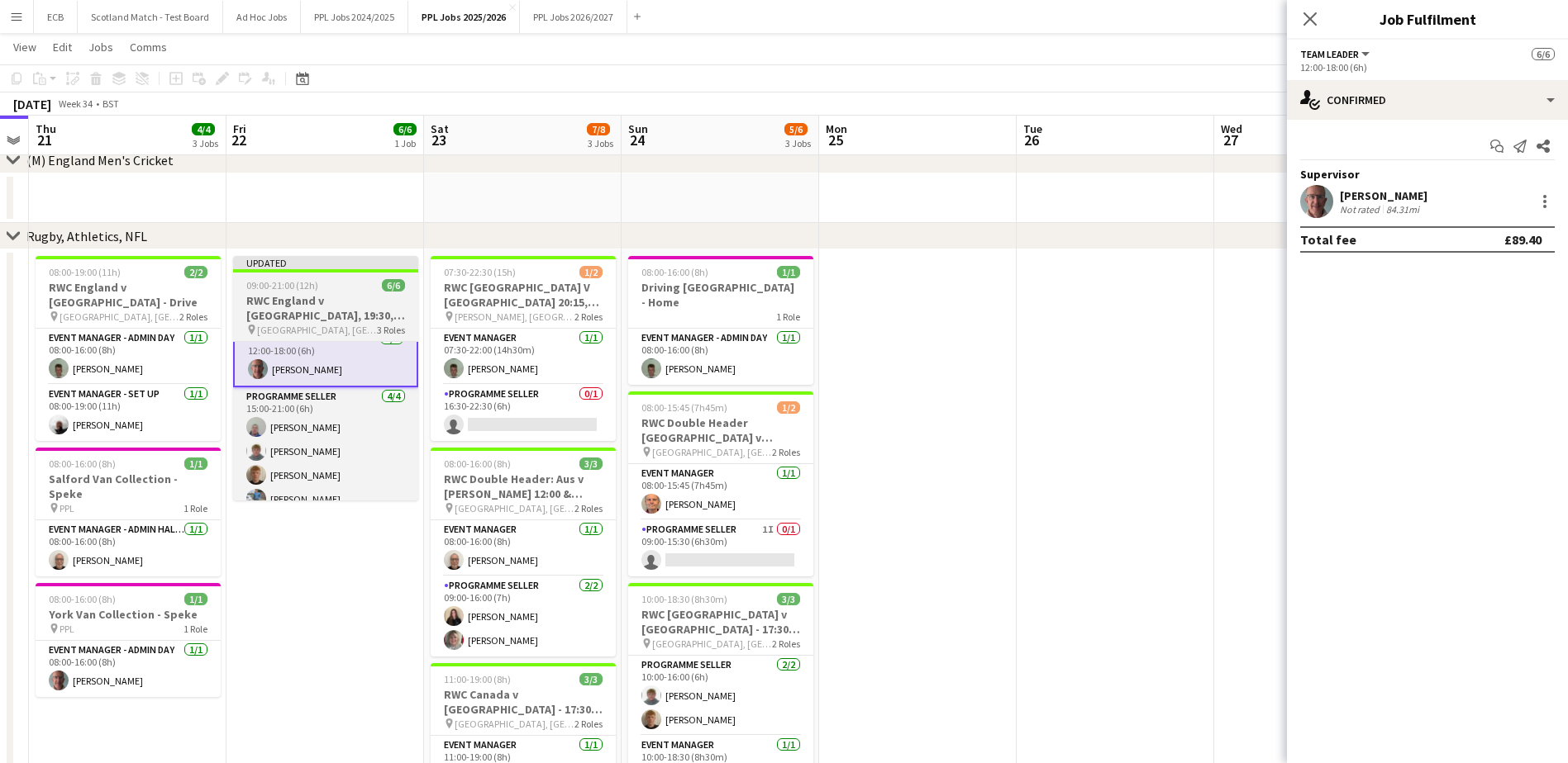
click at [281, 271] on div at bounding box center [326, 270] width 186 height 3
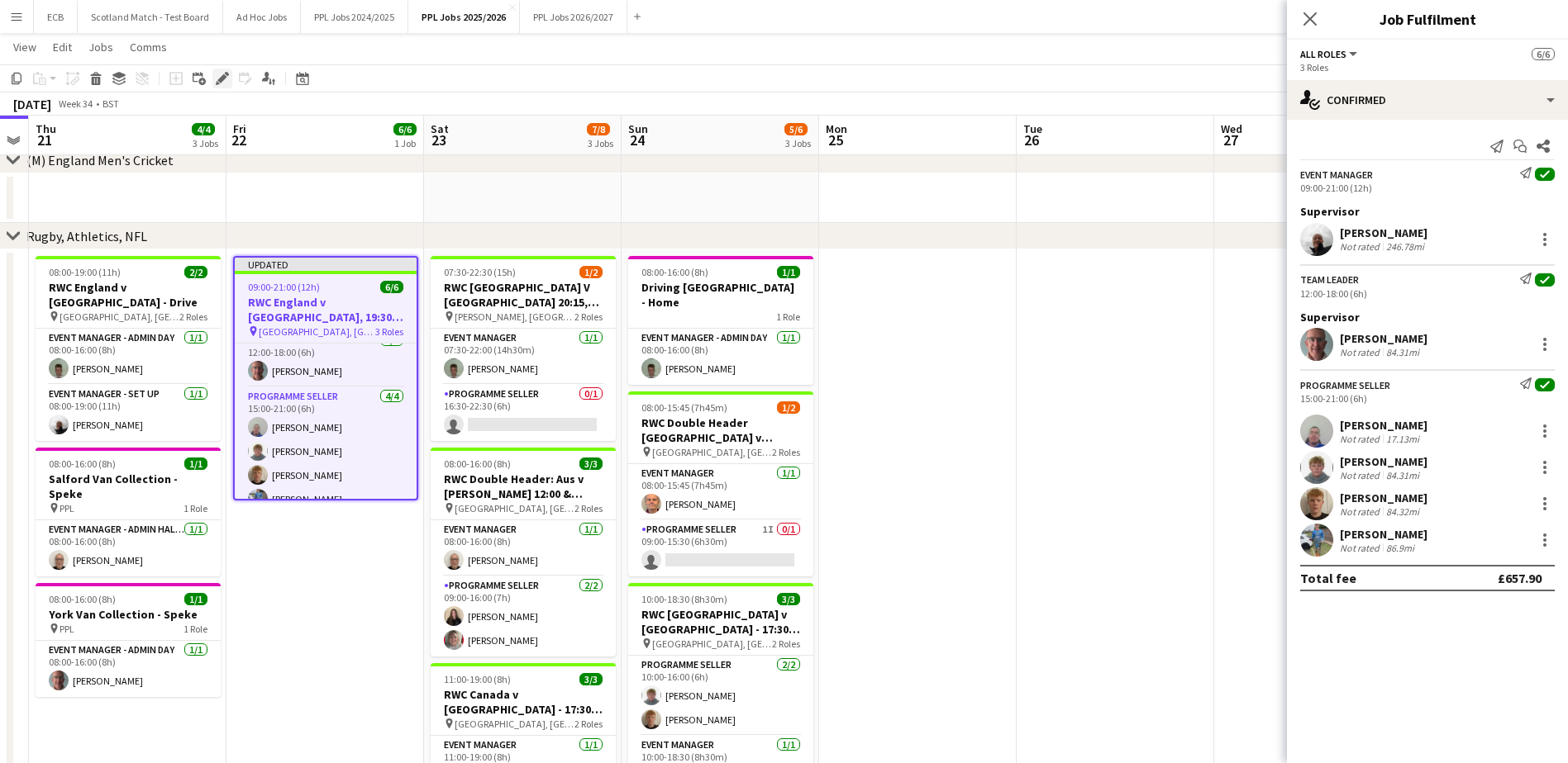
click at [219, 77] on icon "Edit" at bounding box center [223, 79] width 14 height 14
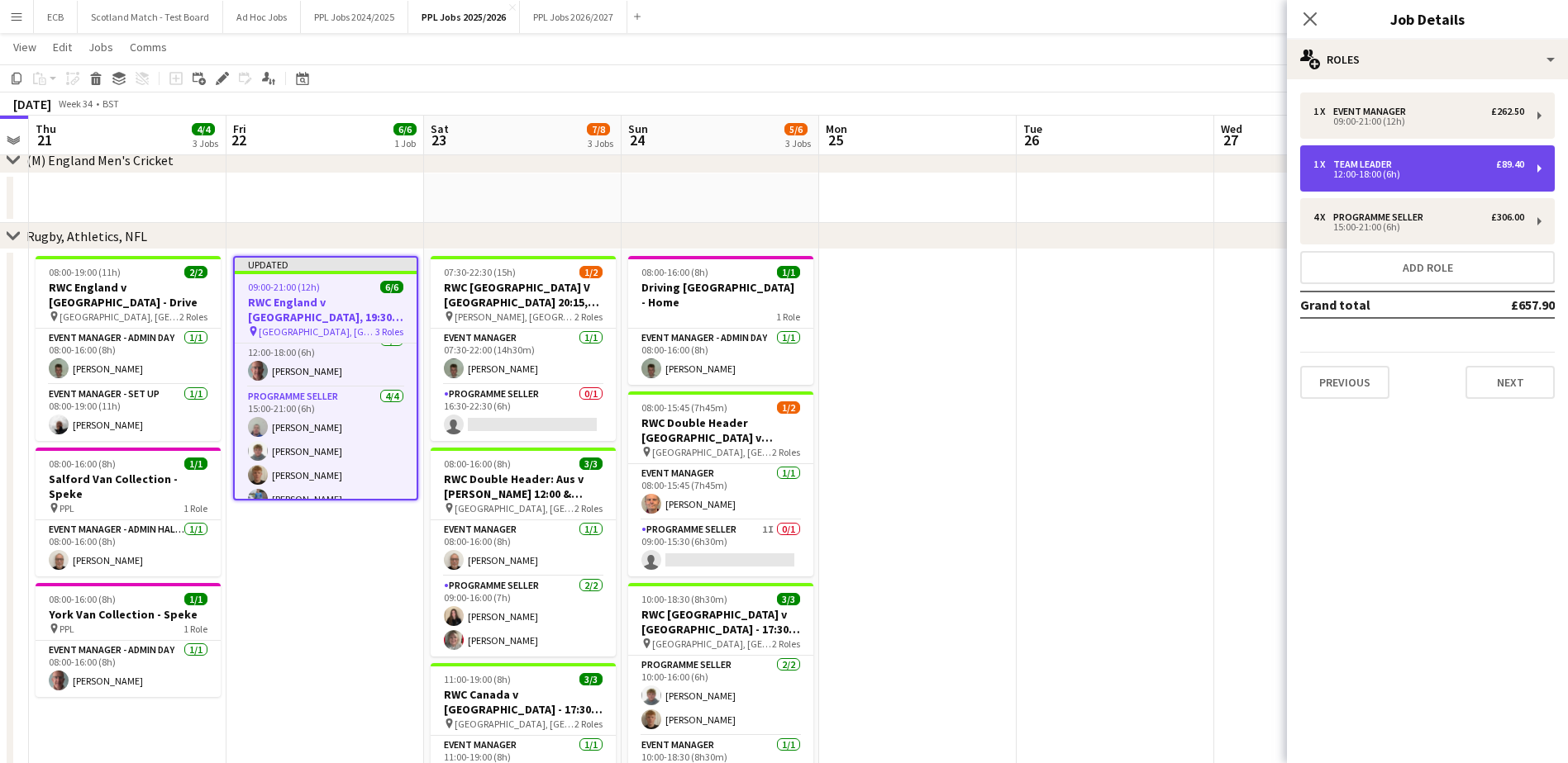
click at [1438, 163] on div "1 x Team Leader £89.40" at bounding box center [1419, 165] width 211 height 12
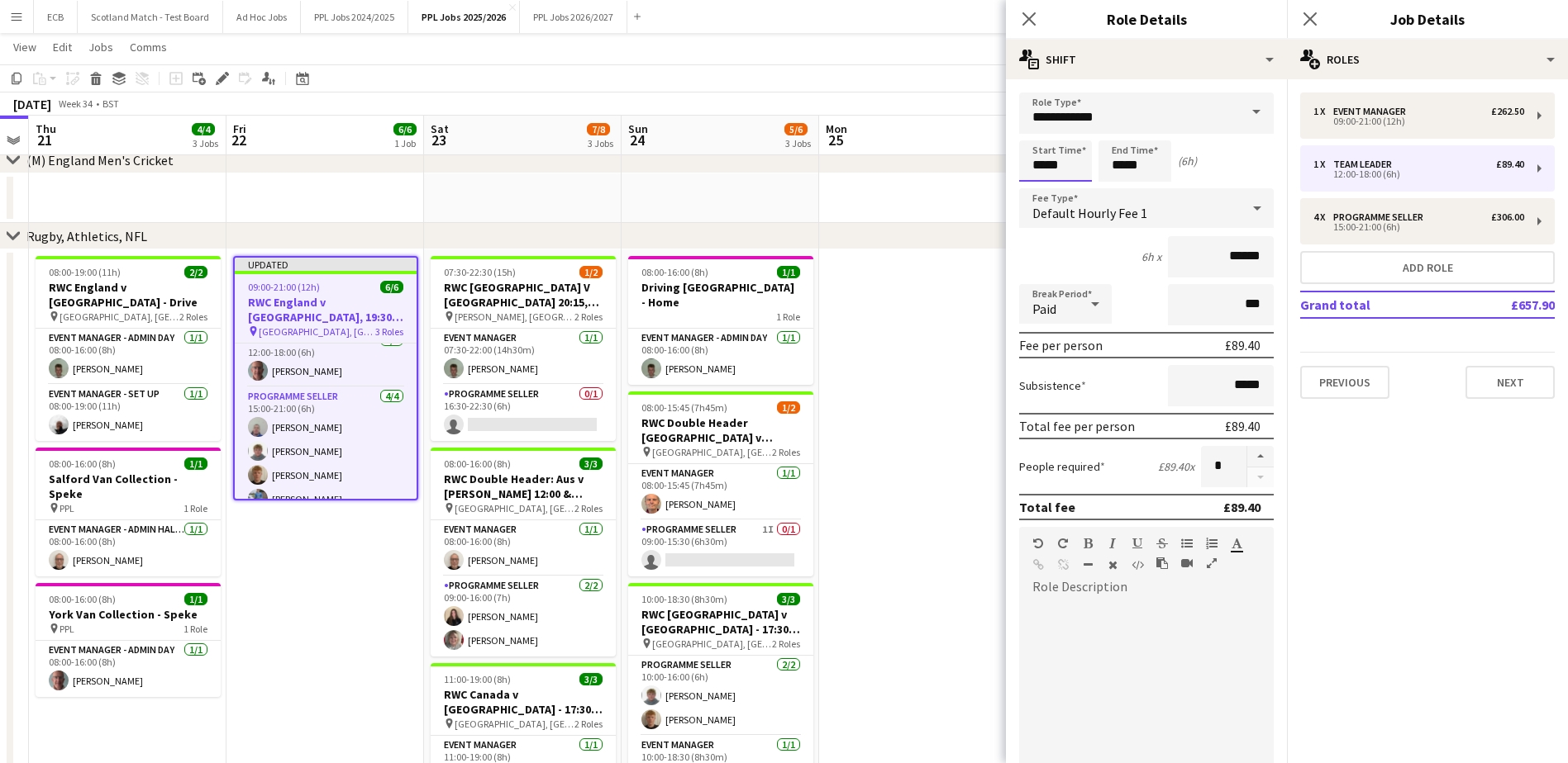
click at [1069, 159] on input "*****" at bounding box center [1055, 161] width 72 height 41
type input "*****"
click at [1035, 127] on div at bounding box center [1039, 132] width 33 height 17
click at [1138, 168] on input "*****" at bounding box center [1135, 161] width 72 height 41
type input "*****"
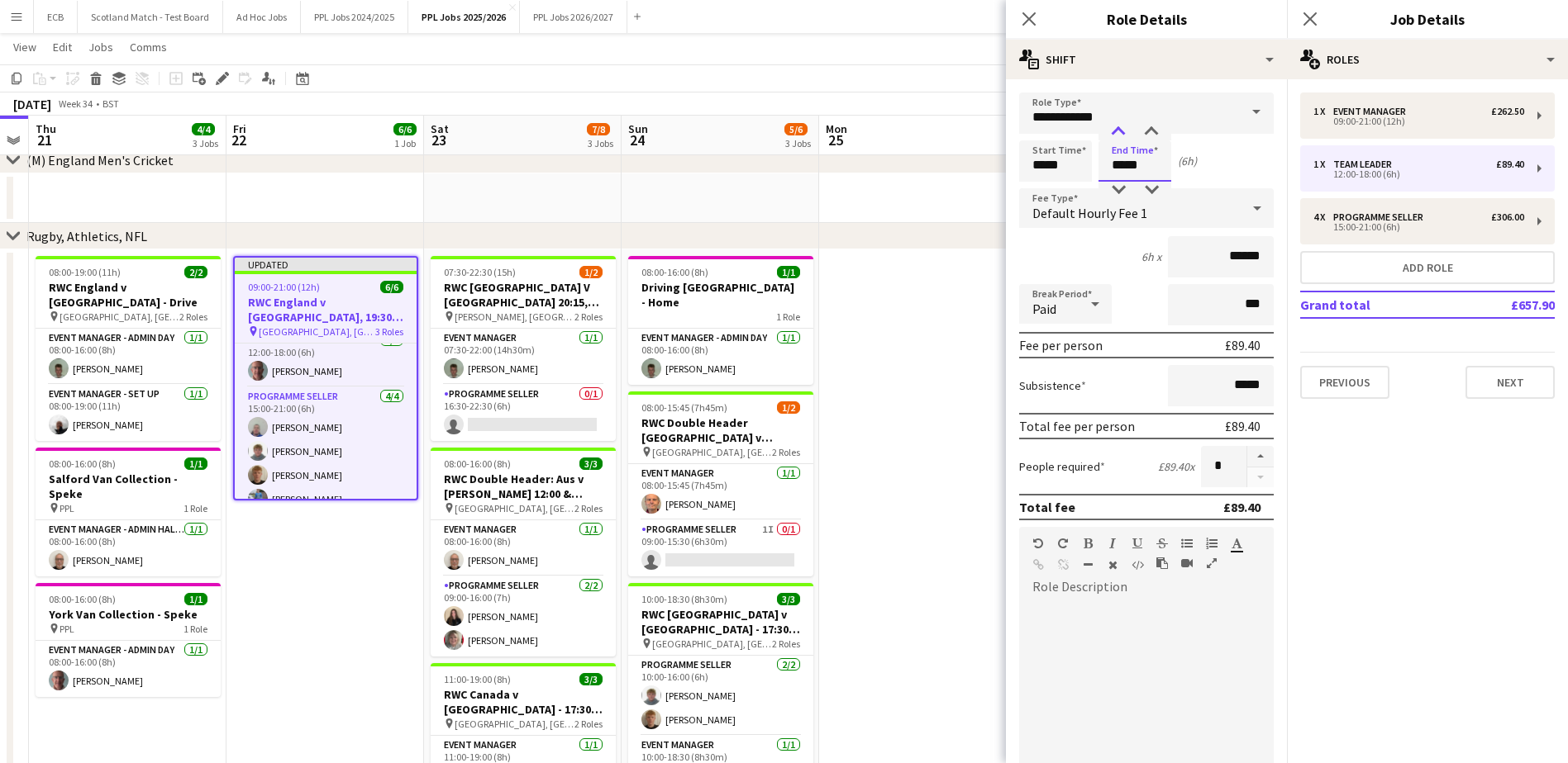
click at [1113, 136] on div at bounding box center [1118, 132] width 33 height 17
click at [1515, 381] on button "Next" at bounding box center [1509, 382] width 89 height 33
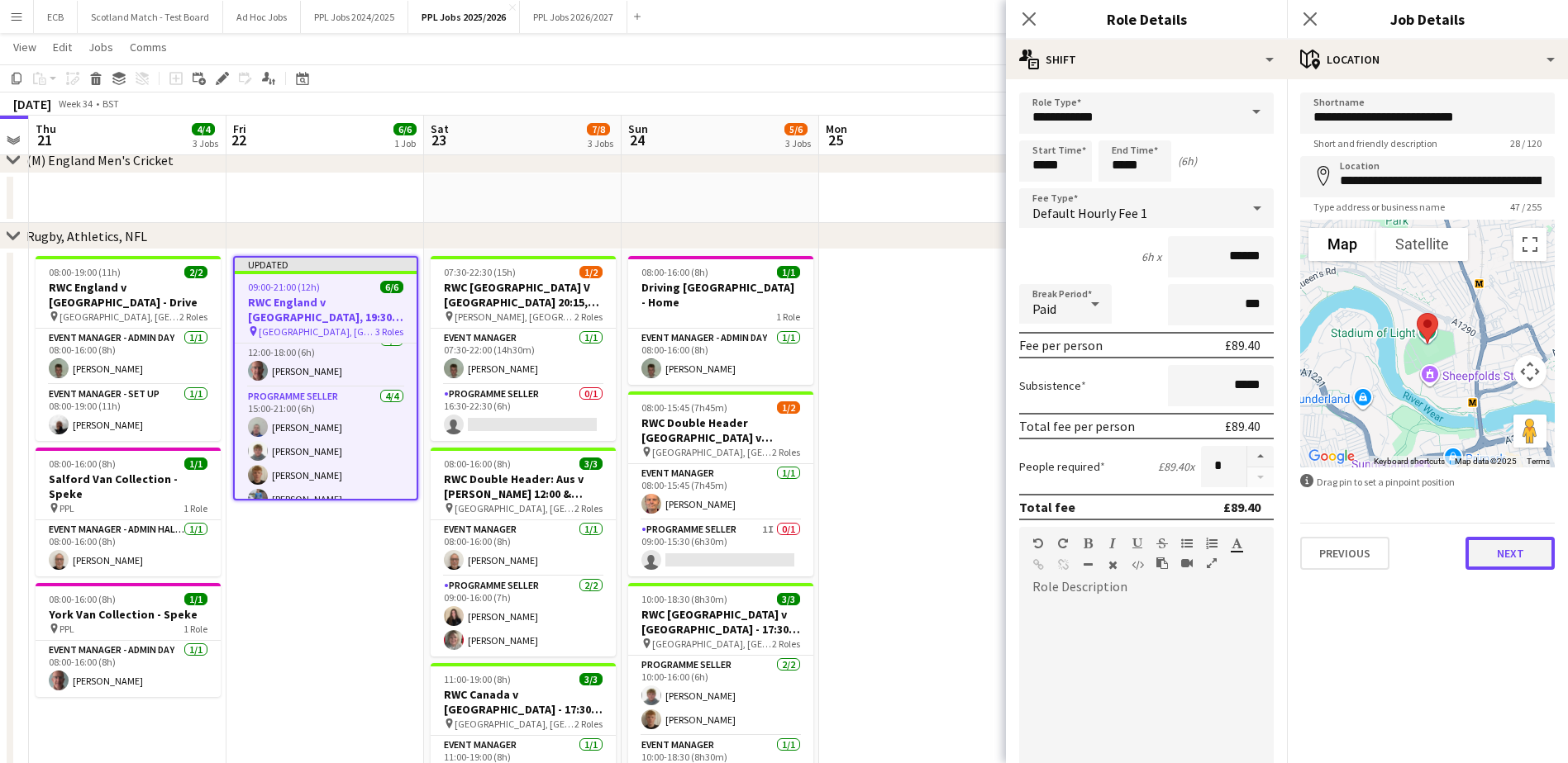
click at [1496, 553] on button "Next" at bounding box center [1509, 553] width 89 height 33
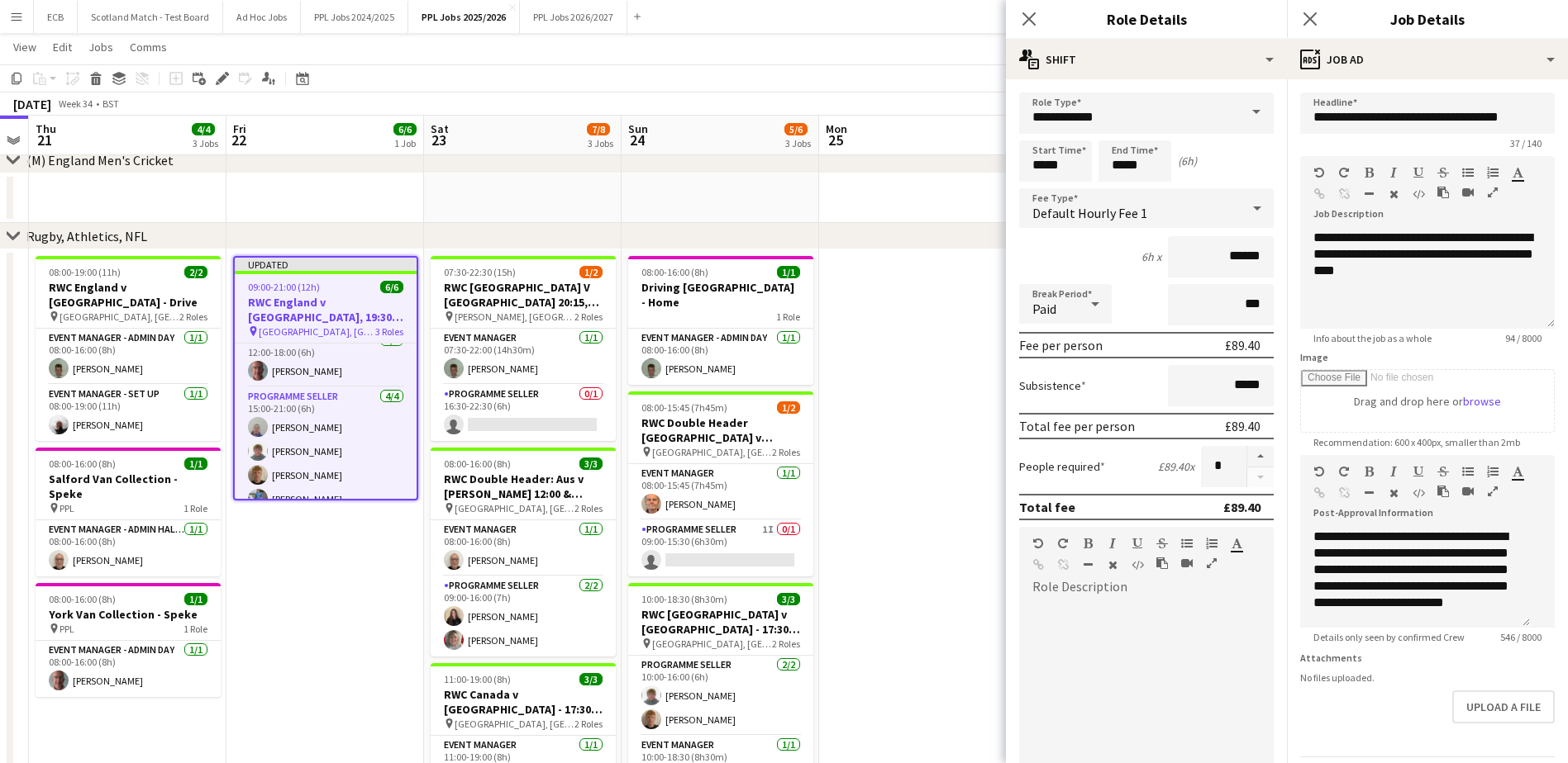
click at [902, 350] on app-date-cell at bounding box center [918, 660] width 197 height 821
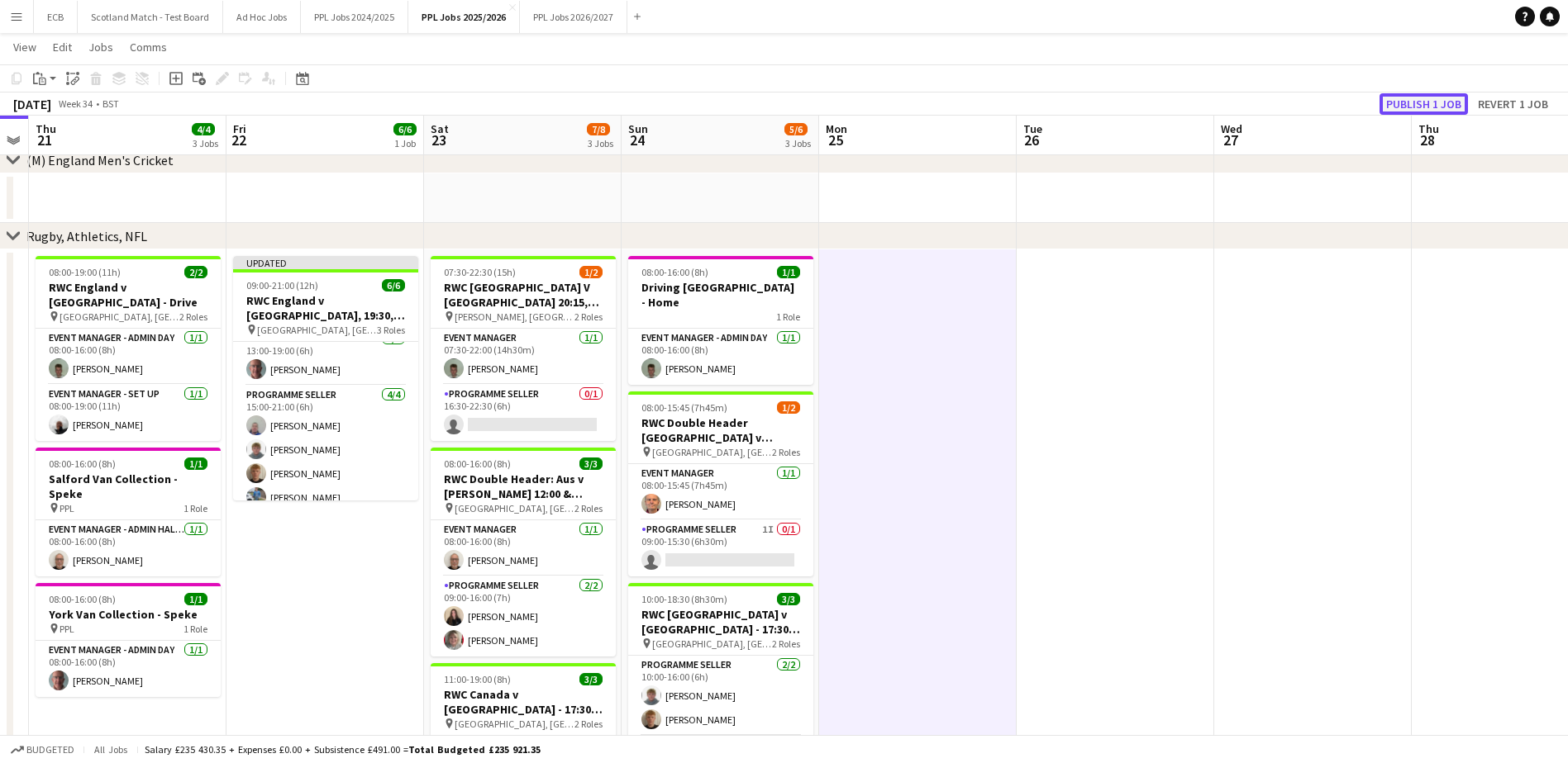
click at [1424, 106] on button "Publish 1 job" at bounding box center [1424, 104] width 89 height 21
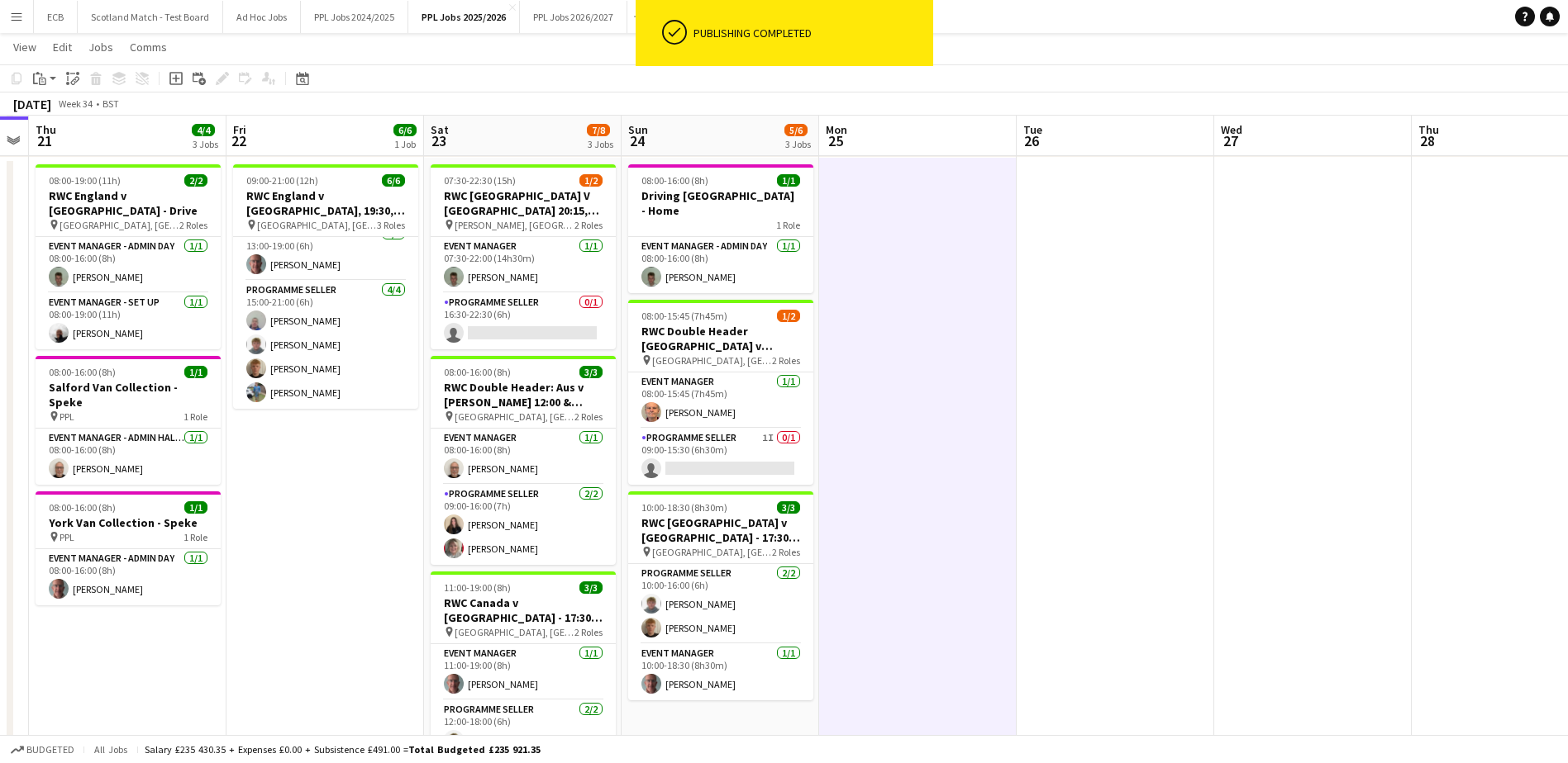
scroll to position [256, 0]
click at [525, 327] on app-card-role "Programme Seller 0/1 16:30-22:30 (6h) single-neutral-actions" at bounding box center [523, 321] width 186 height 57
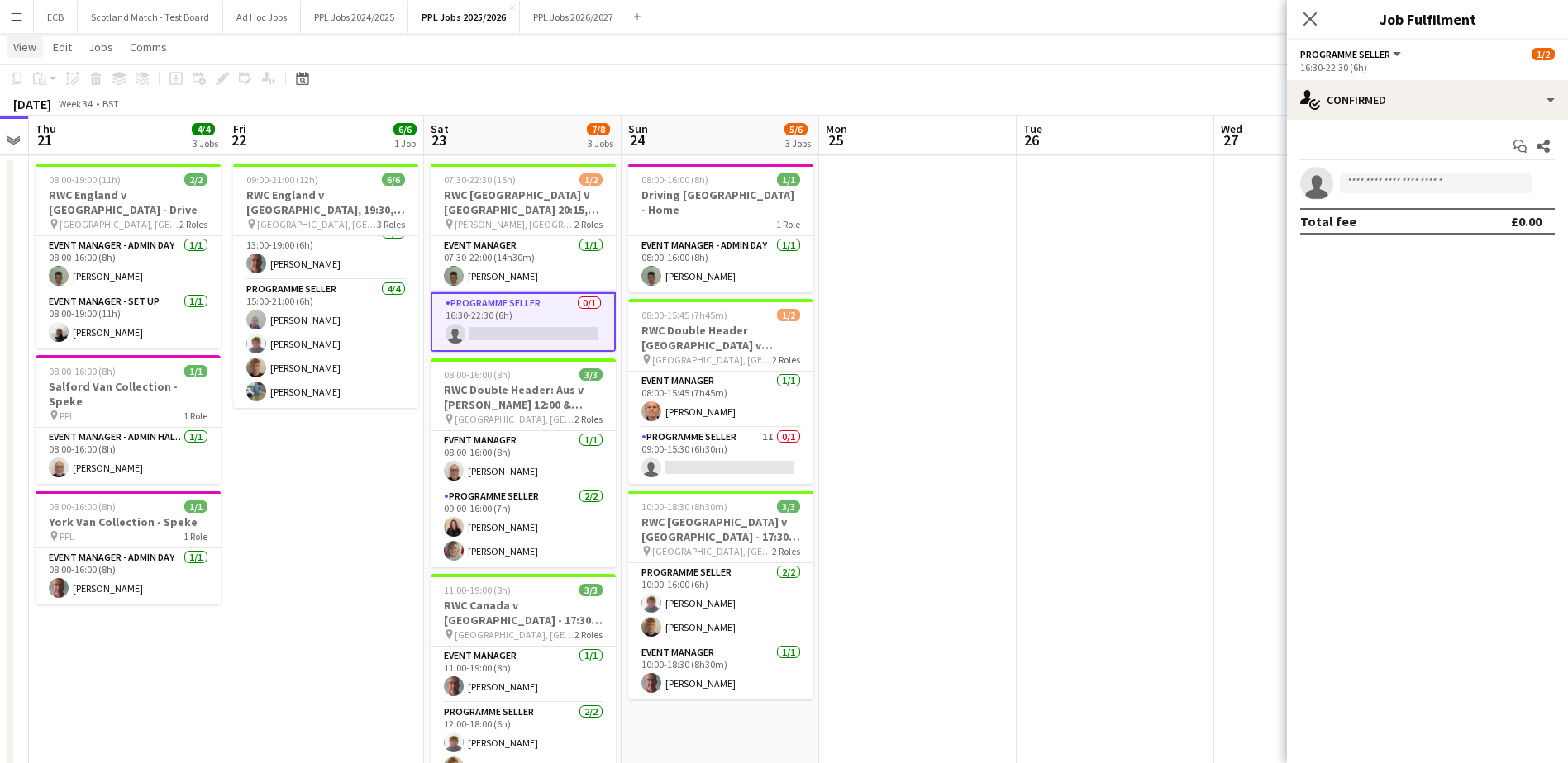
click at [19, 46] on span "View" at bounding box center [25, 47] width 23 height 15
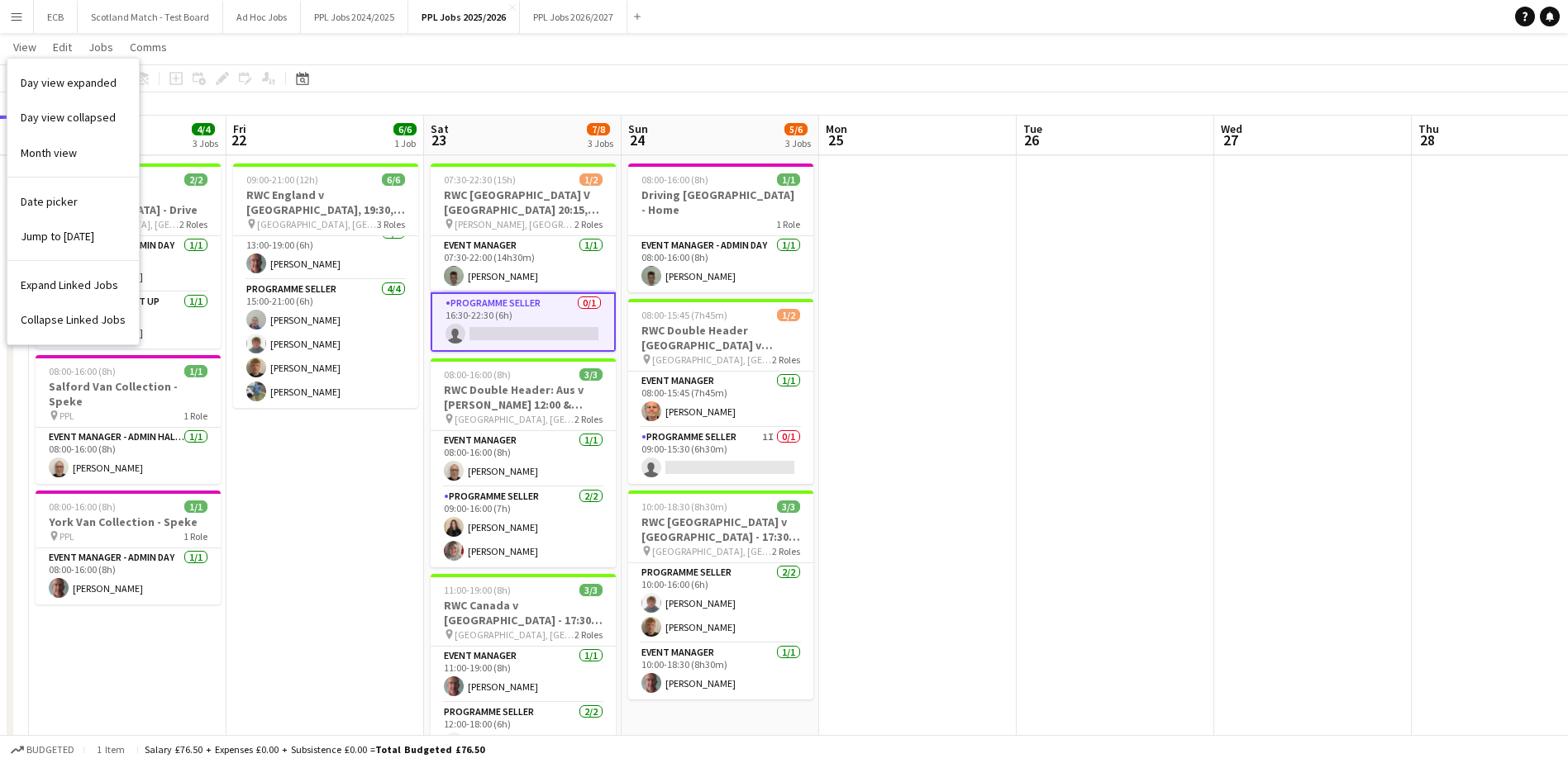
click at [24, 18] on button "Menu" at bounding box center [17, 17] width 33 height 33
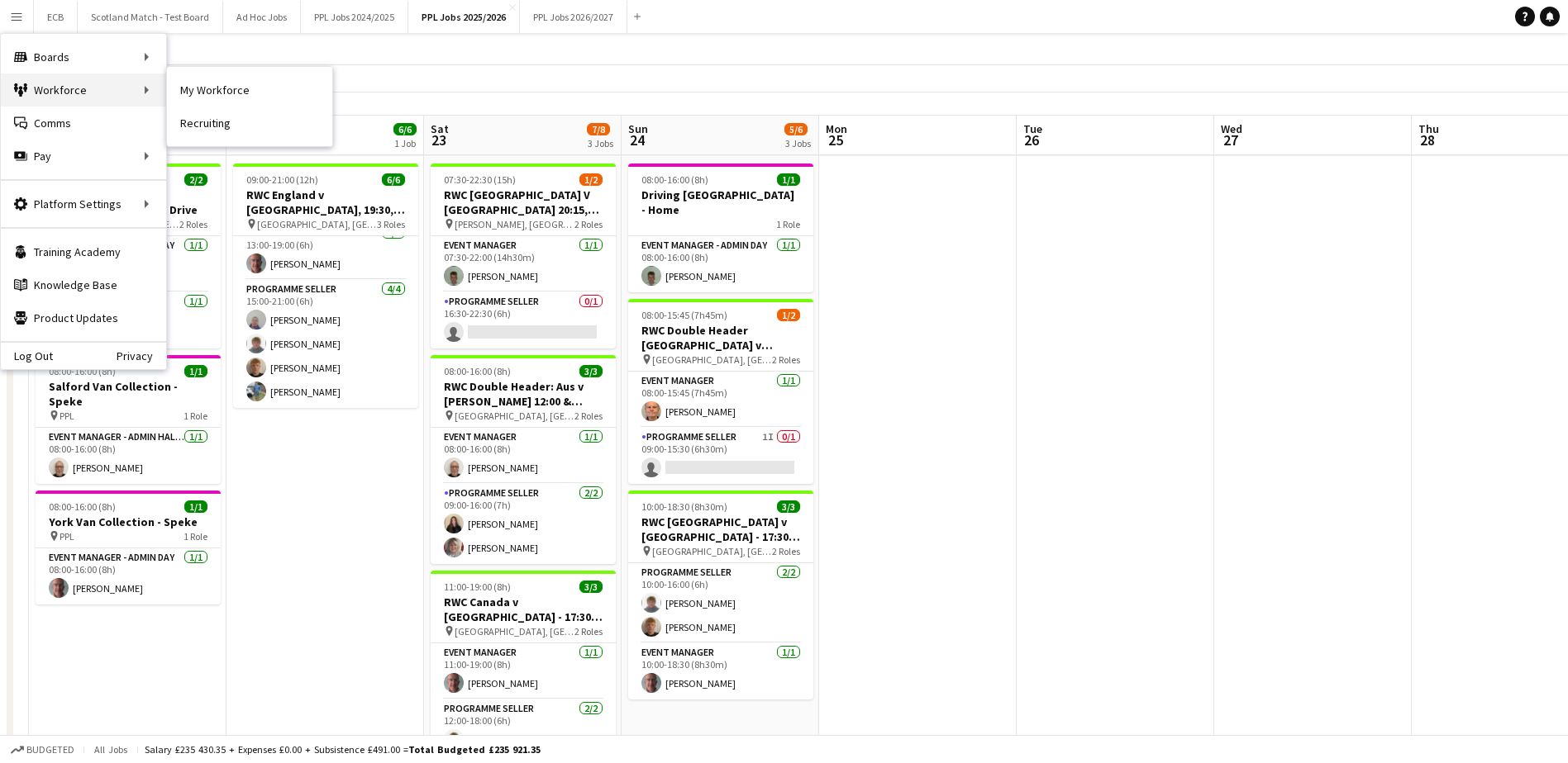
click at [57, 94] on div "Workforce Workforce" at bounding box center [83, 90] width 165 height 33
click at [82, 90] on div "Workforce Workforce" at bounding box center [83, 90] width 165 height 33
click at [47, 88] on div "Workforce Workforce" at bounding box center [83, 90] width 165 height 33
click at [53, 92] on div "Workforce Workforce" at bounding box center [83, 90] width 165 height 33
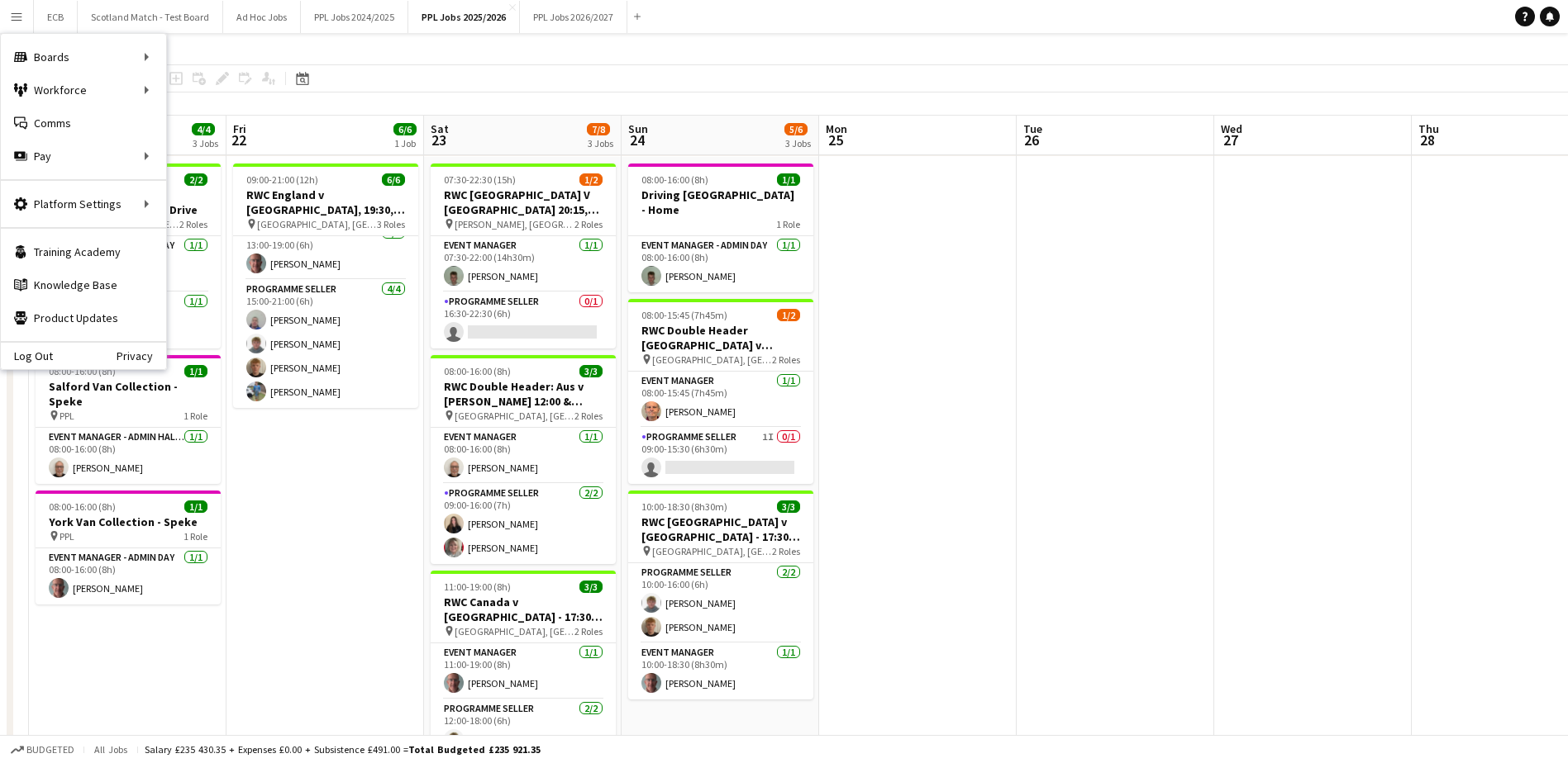
click at [14, 19] on app-icon "Menu" at bounding box center [17, 17] width 14 height 14
click at [26, 88] on icon at bounding box center [25, 87] width 4 height 8
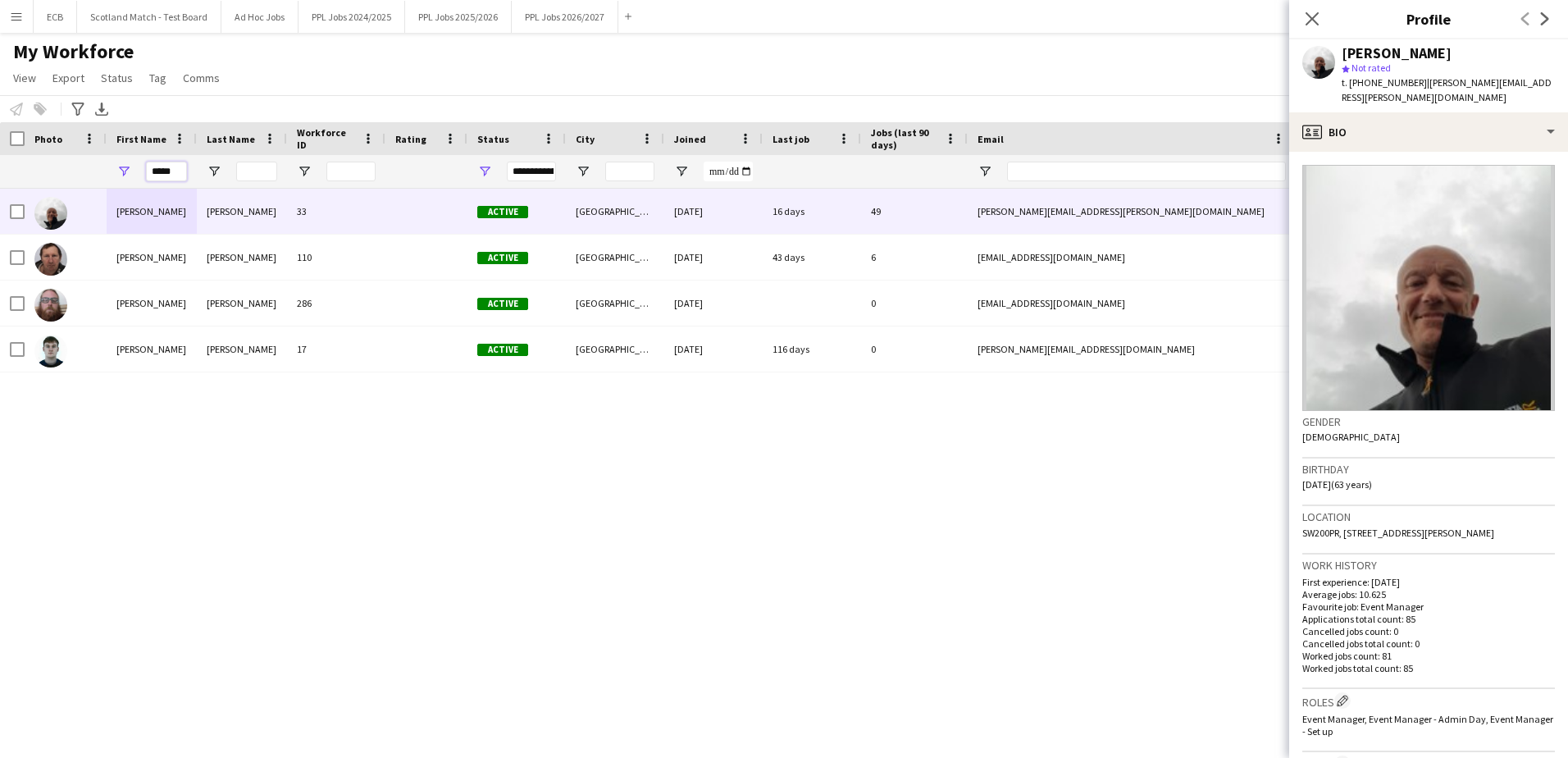
drag, startPoint x: 176, startPoint y: 172, endPoint x: 77, endPoint y: 160, distance: 99.7
click at [77, 160] on div "*****" at bounding box center [889, 172] width 1778 height 33
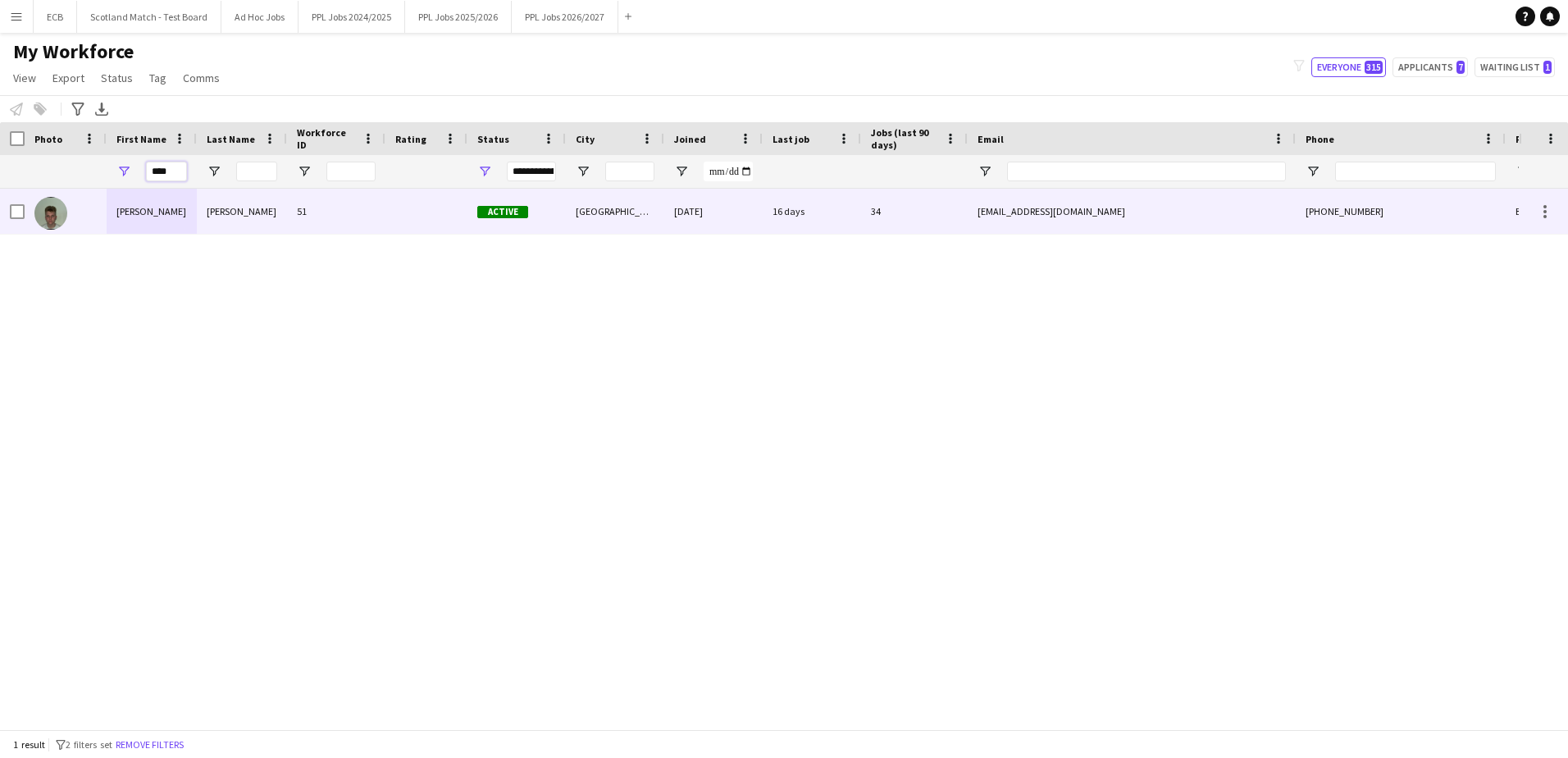
type input "****"
click at [149, 215] on div "[PERSON_NAME]" at bounding box center [151, 211] width 90 height 46
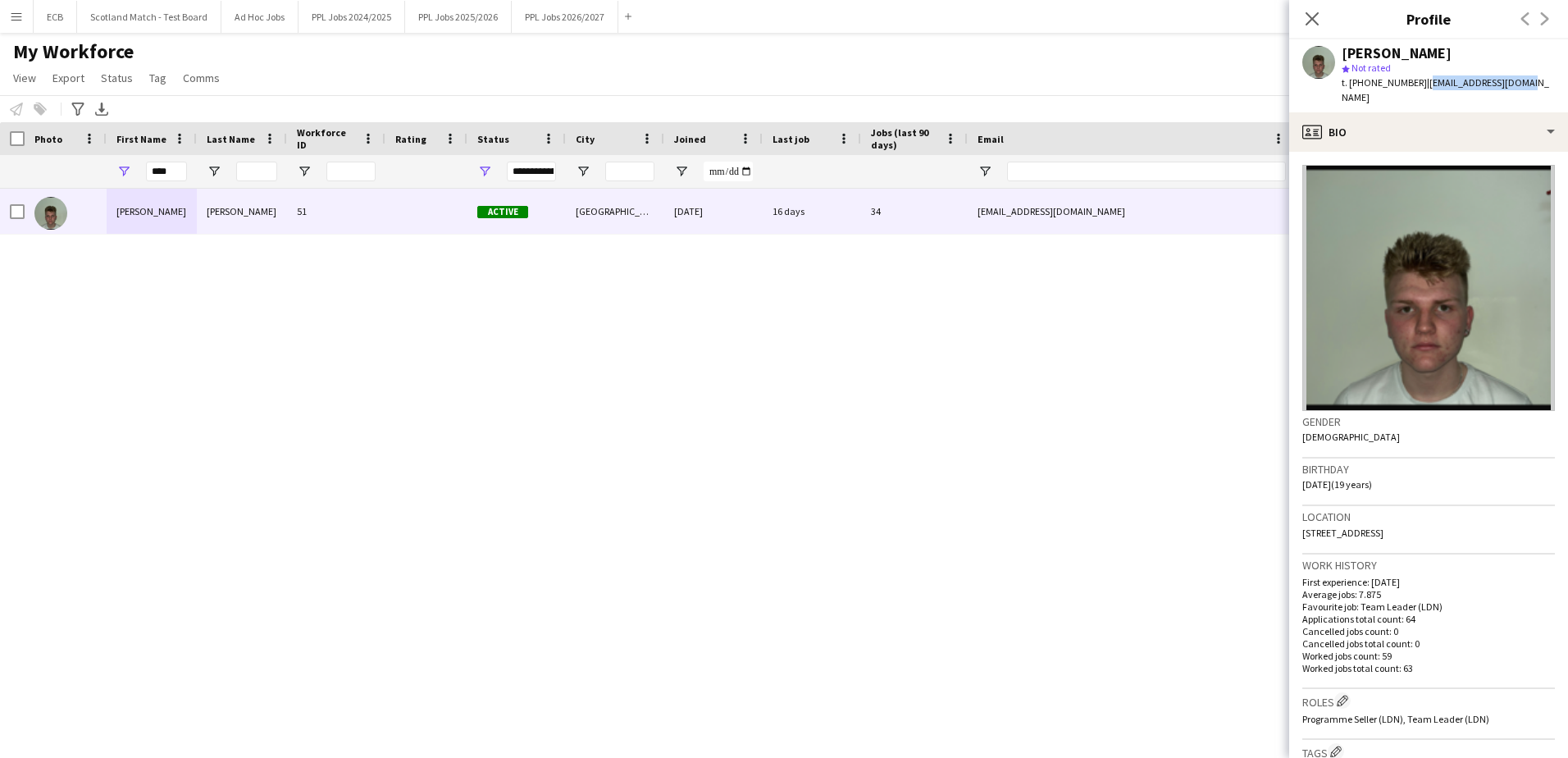
drag, startPoint x: 1424, startPoint y: 82, endPoint x: 1543, endPoint y: 84, distance: 119.0
click at [1543, 84] on app-profile-header "[PERSON_NAME] star Not rated t. [PHONE_NUMBER] | [EMAIL_ADDRESS][DOMAIN_NAME]" at bounding box center [1429, 76] width 279 height 73
copy span "[EMAIL_ADDRESS][DOMAIN_NAME]"
click at [21, 22] on app-icon "Menu" at bounding box center [16, 16] width 14 height 14
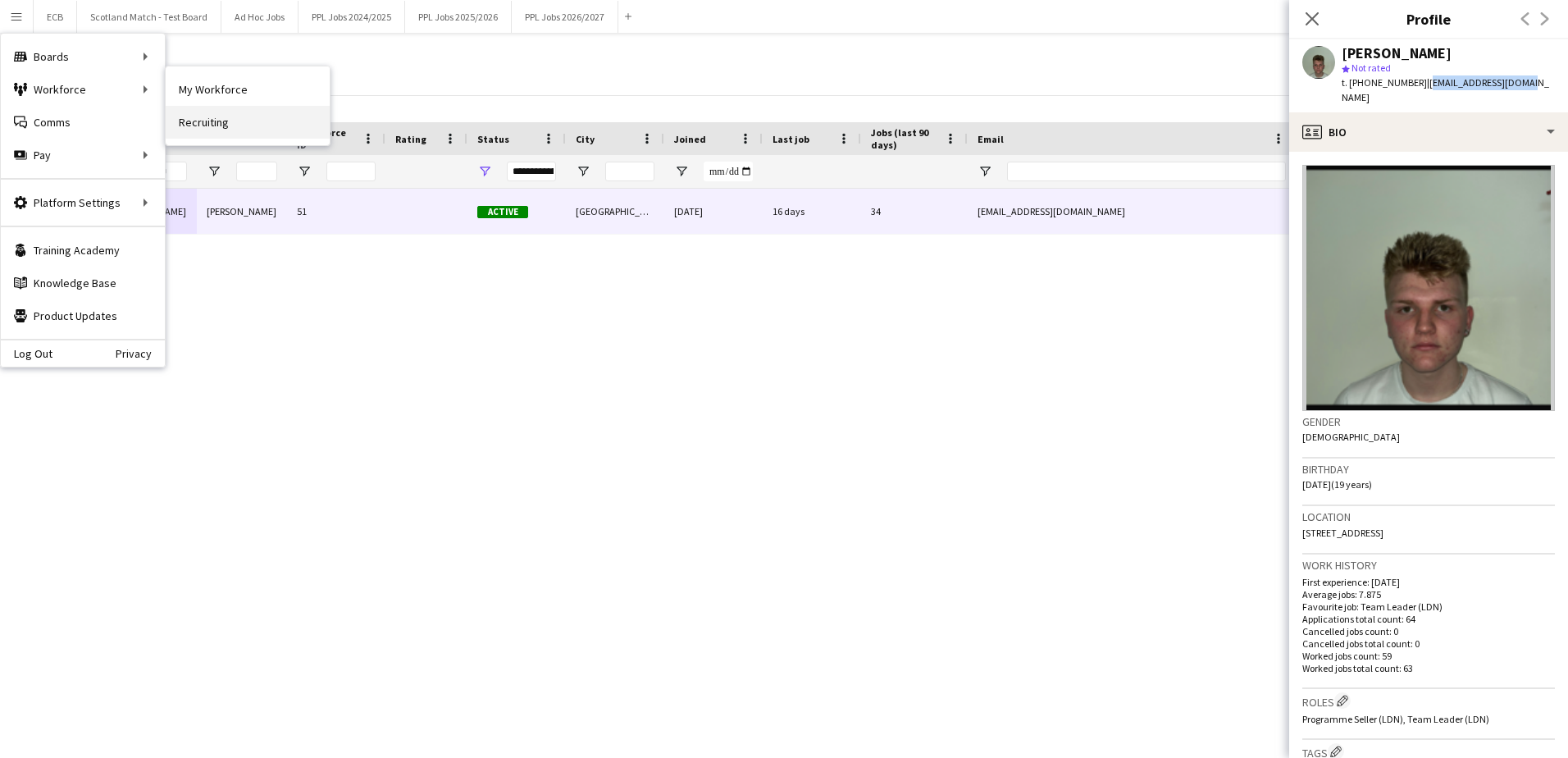
click at [218, 113] on link "Recruiting" at bounding box center [247, 122] width 164 height 33
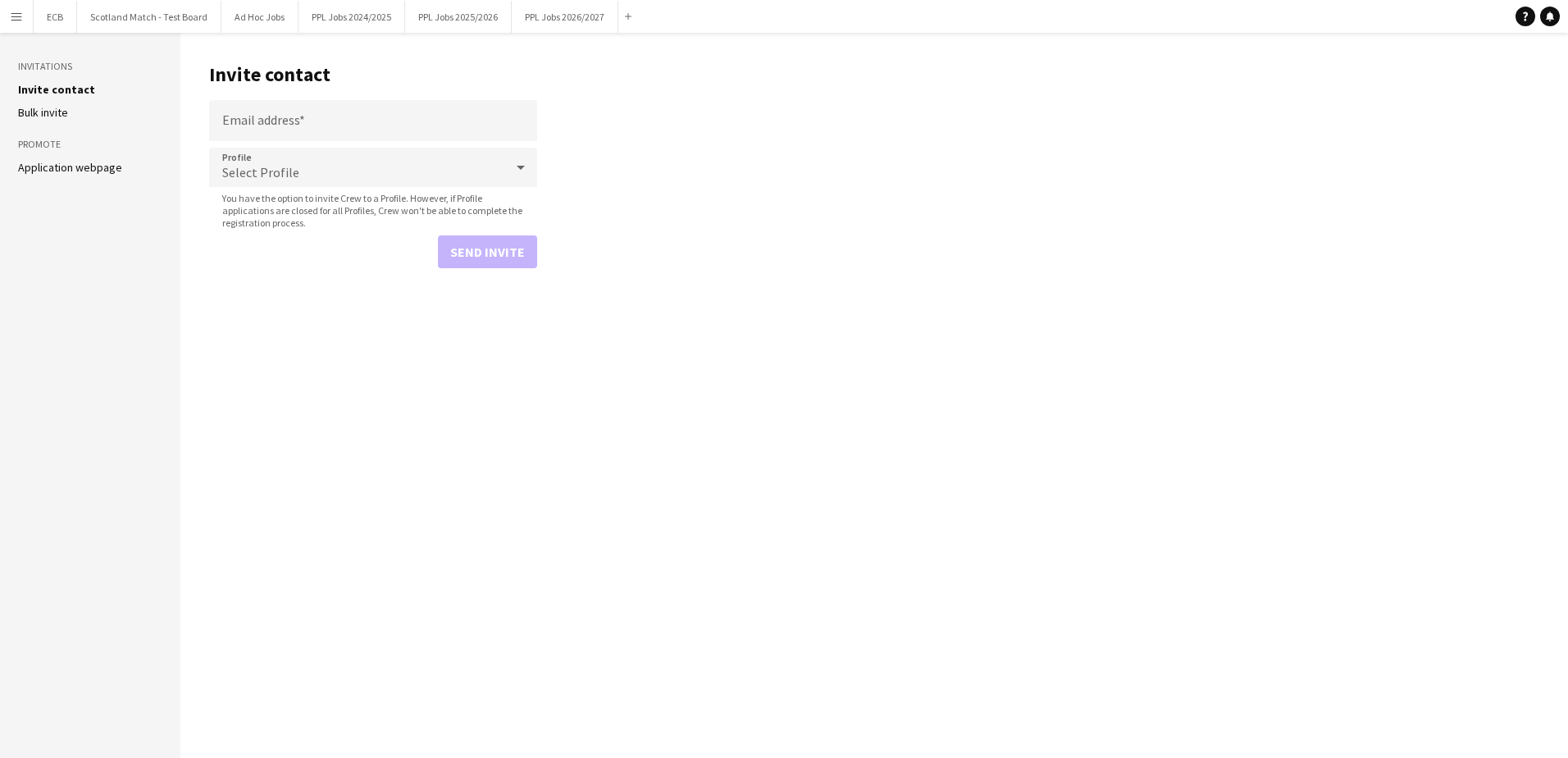
click at [48, 90] on link "Invite contact" at bounding box center [57, 89] width 78 height 15
click at [312, 126] on input "Email address" at bounding box center [373, 120] width 329 height 41
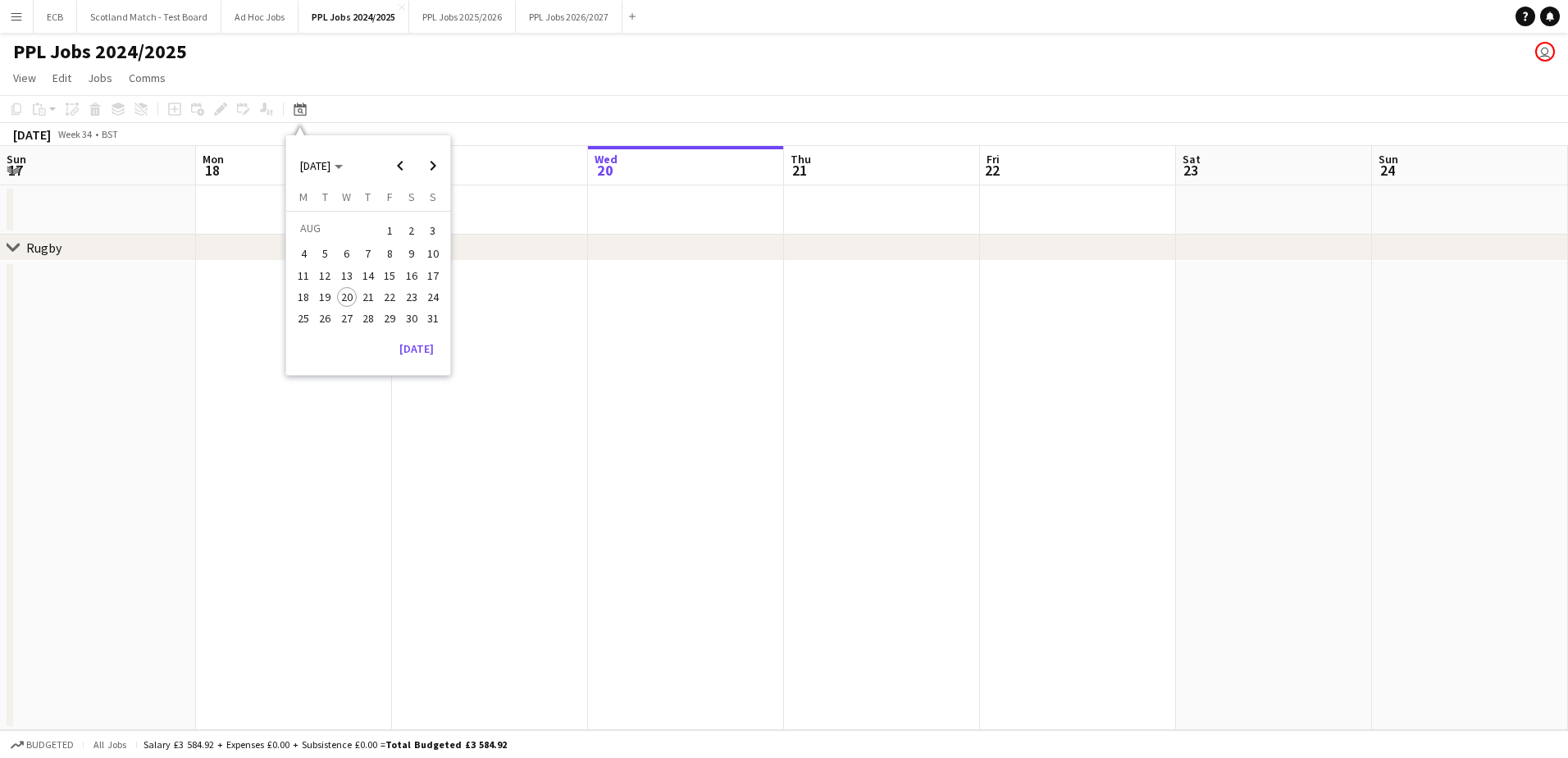
scroll to position [0, 392]
